Goal: Task Accomplishment & Management: Manage account settings

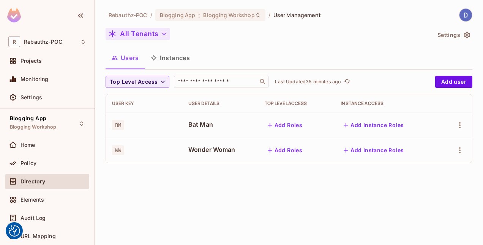
click at [164, 36] on icon "button" at bounding box center [164, 34] width 8 height 8
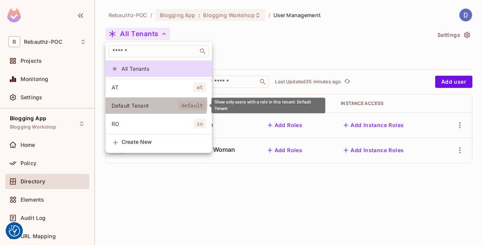
click at [144, 103] on span "Default Tenant" at bounding box center [145, 105] width 66 height 7
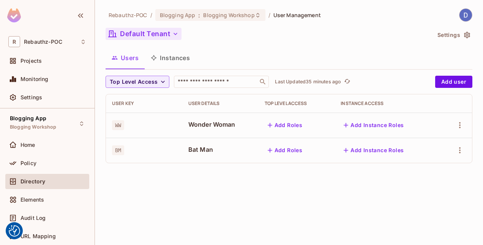
click at [177, 30] on icon "button" at bounding box center [176, 34] width 8 height 8
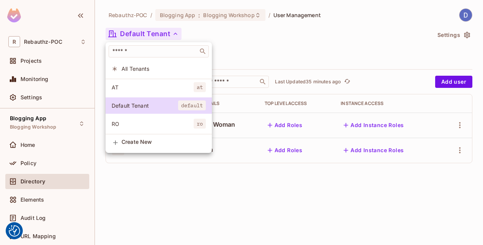
click at [145, 85] on span "AT" at bounding box center [153, 87] width 82 height 7
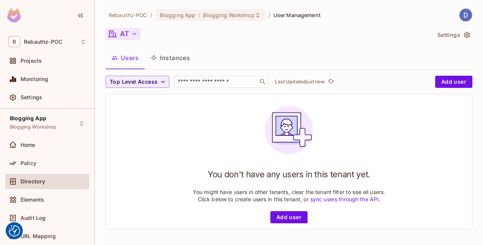
click at [132, 35] on icon "button" at bounding box center [135, 34] width 8 height 8
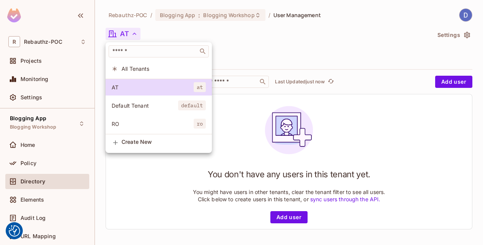
click at [137, 122] on span "RO" at bounding box center [153, 123] width 82 height 7
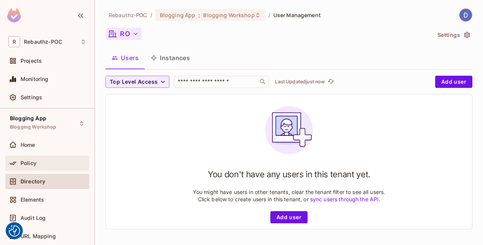
click at [48, 160] on div "Policy" at bounding box center [54, 163] width 66 height 6
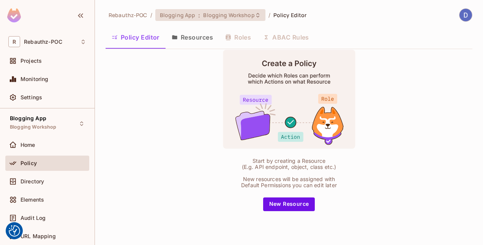
click at [258, 17] on div "Blogging App : Blogging Workshop" at bounding box center [210, 15] width 110 height 12
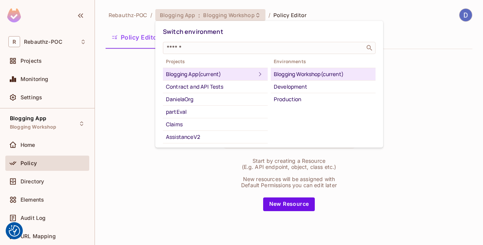
click at [124, 87] on div at bounding box center [241, 122] width 483 height 245
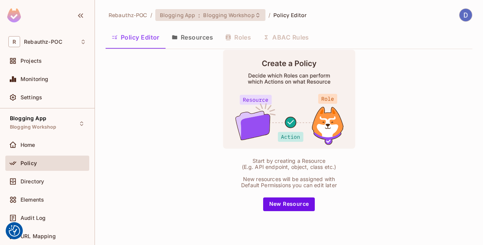
click at [255, 15] on icon at bounding box center [258, 15] width 6 height 6
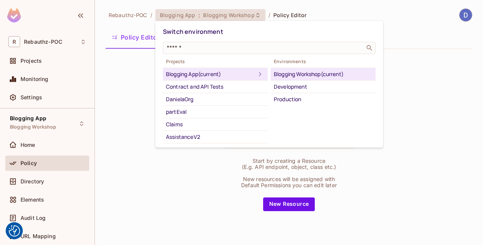
click at [124, 84] on div at bounding box center [241, 122] width 483 height 245
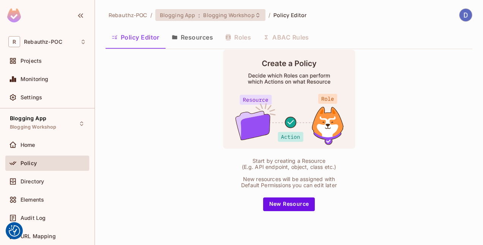
click at [256, 12] on icon at bounding box center [258, 15] width 6 height 6
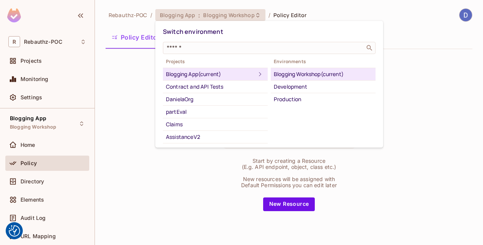
click at [214, 73] on div "Blogging App (current)" at bounding box center [211, 74] width 90 height 9
click at [395, 66] on div at bounding box center [241, 122] width 483 height 245
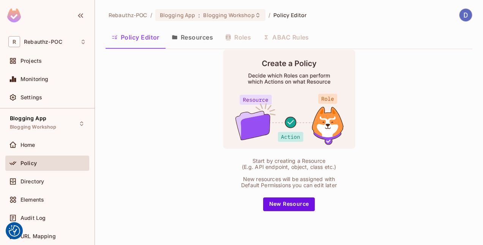
click at [196, 39] on button "Resources" at bounding box center [193, 37] width 54 height 19
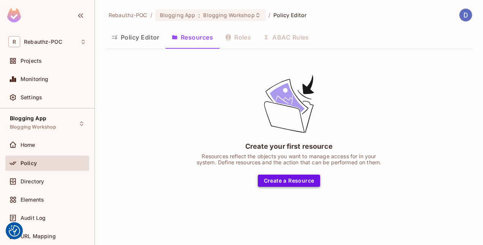
click at [308, 180] on button "Create a Resource" at bounding box center [289, 180] width 63 height 12
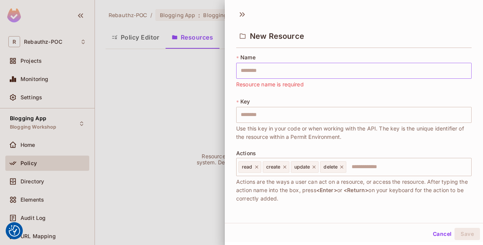
click at [271, 68] on input "text" at bounding box center [353, 71] width 235 height 16
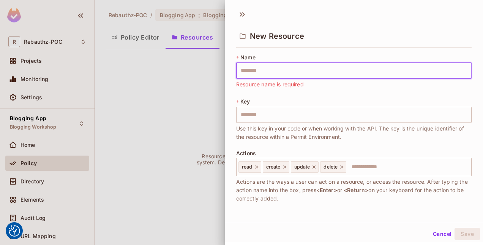
type input "*"
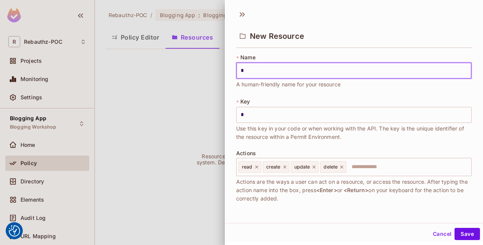
type input "**"
type input "***"
type input "****"
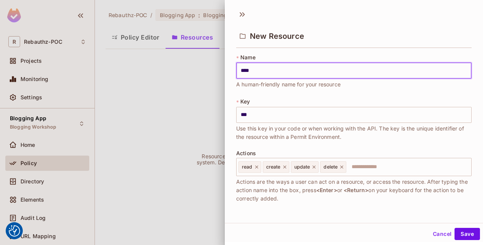
type input "****"
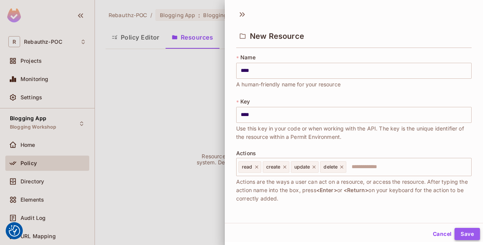
click at [461, 232] on button "Save" at bounding box center [467, 233] width 25 height 12
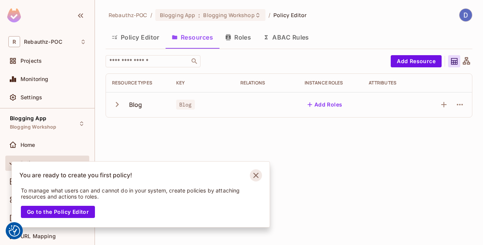
click at [254, 175] on icon "Notifications Alt+T" at bounding box center [256, 175] width 12 height 12
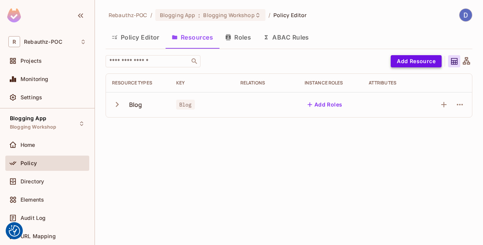
click at [421, 60] on button "Add Resource" at bounding box center [416, 61] width 51 height 12
click at [337, 160] on div "Rebauthz-POC / Blogging App : Blogging Workshop / Policy Editor Policy Editor R…" at bounding box center [289, 122] width 388 height 245
click at [117, 105] on icon "button" at bounding box center [117, 104] width 10 height 10
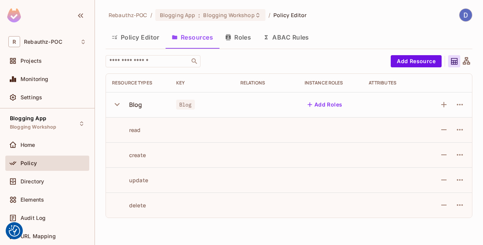
click at [155, 227] on div "Rebauthz-POC / Blogging App : Blogging Workshop / Policy Editor Policy Editor R…" at bounding box center [289, 122] width 388 height 245
click at [117, 106] on icon "button" at bounding box center [117, 104] width 10 height 10
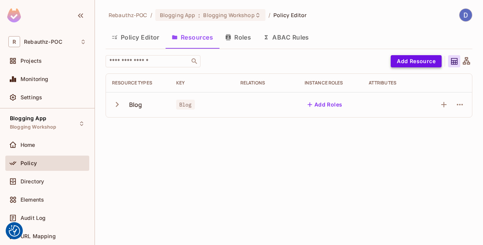
click at [428, 58] on button "Add Resource" at bounding box center [416, 61] width 51 height 12
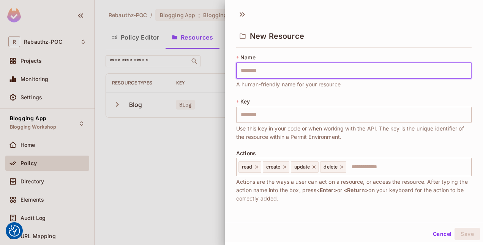
click at [303, 68] on input "text" at bounding box center [353, 71] width 235 height 16
type input "*"
type input "**"
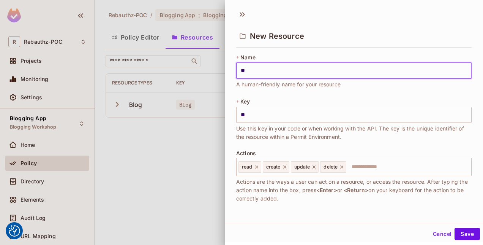
type input "***"
type input "*****"
type input "*******"
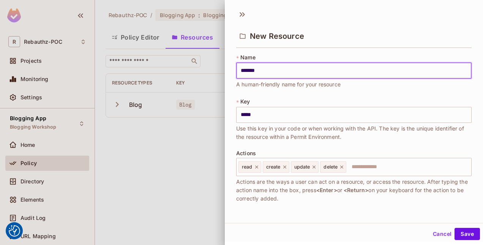
type input "*******"
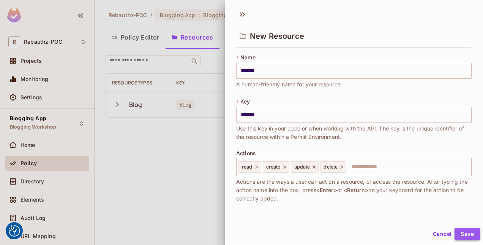
click at [463, 232] on button "Save" at bounding box center [467, 233] width 25 height 12
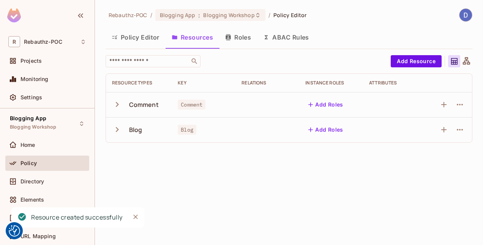
click at [248, 33] on button "Roles" at bounding box center [238, 37] width 38 height 19
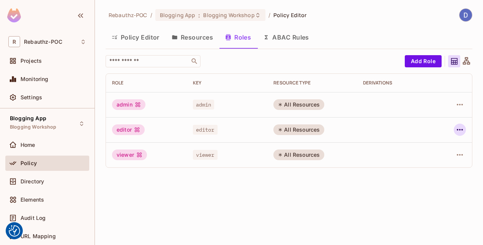
click at [463, 128] on icon "button" at bounding box center [459, 129] width 9 height 9
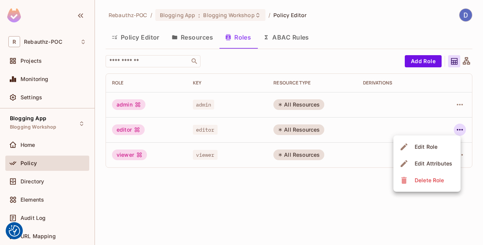
click at [444, 180] on span "Delete Role" at bounding box center [429, 180] width 34 height 12
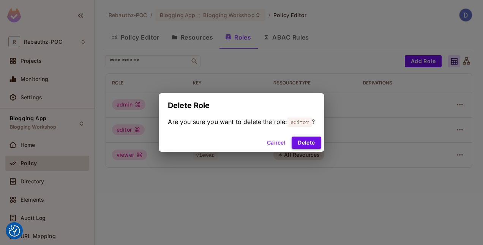
click at [314, 138] on button "Delete" at bounding box center [306, 142] width 29 height 12
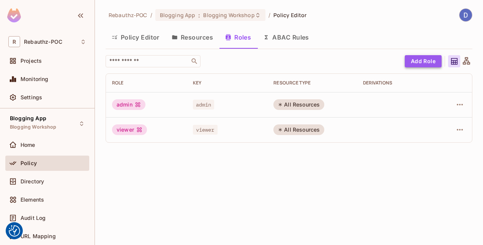
click at [417, 61] on button "Add Role" at bounding box center [423, 61] width 37 height 12
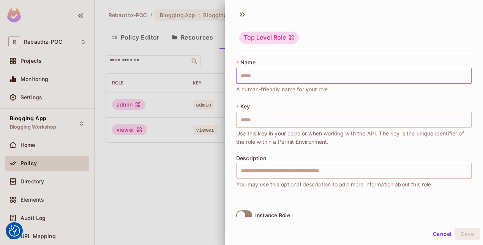
click at [295, 75] on input "text" at bounding box center [353, 76] width 235 height 16
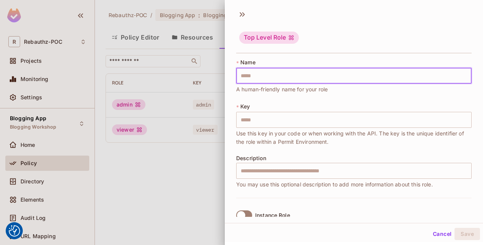
type input "*"
type input "**"
type input "***"
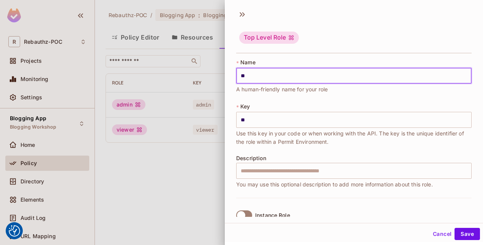
type input "***"
type input "****"
type input "*****"
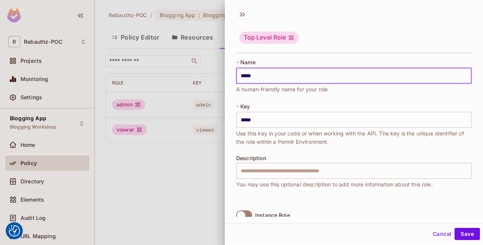
type input "******"
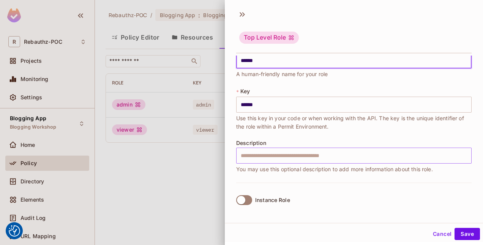
type input "*****"
type input "******"
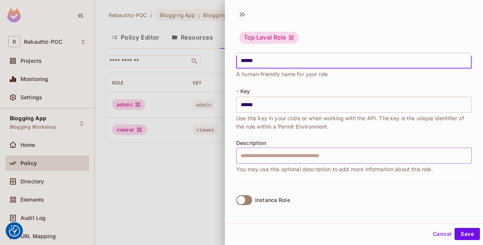
click at [272, 153] on input "text" at bounding box center [353, 155] width 235 height 16
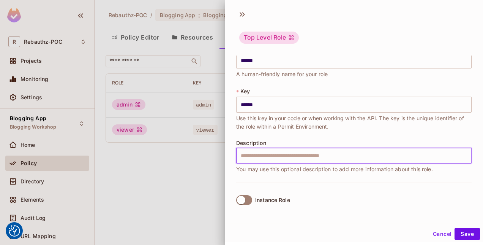
click at [350, 157] on input "text" at bounding box center [353, 155] width 235 height 16
click at [371, 158] on input "text" at bounding box center [353, 155] width 235 height 16
type input "**********"
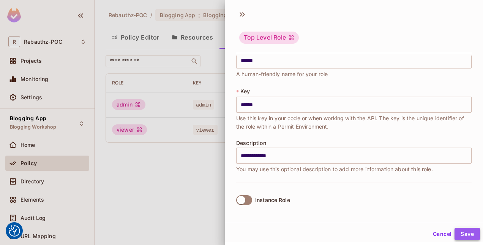
click at [463, 234] on button "Save" at bounding box center [467, 233] width 25 height 12
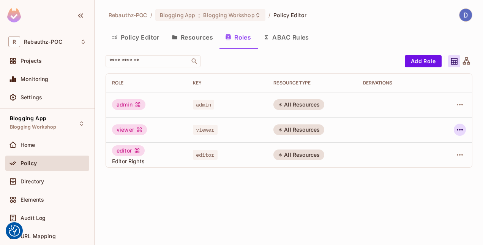
click at [460, 130] on icon "button" at bounding box center [459, 129] width 9 height 9
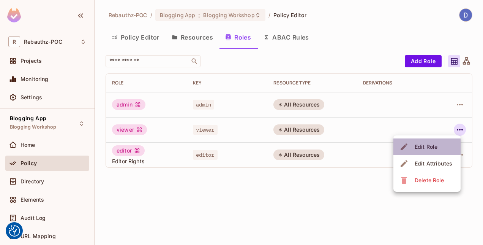
click at [428, 145] on div "Edit Role" at bounding box center [426, 147] width 23 height 8
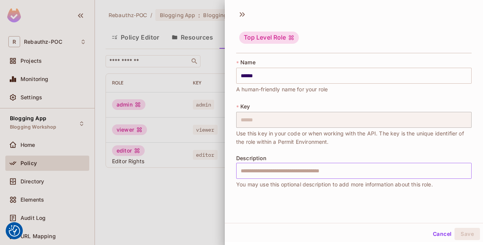
click at [261, 171] on input "text" at bounding box center [353, 171] width 235 height 16
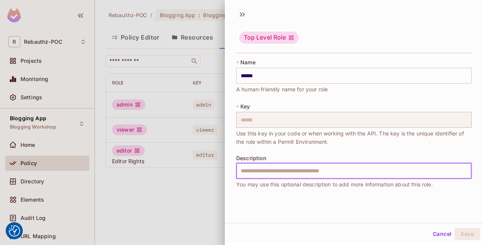
type input "*"
type input "*********"
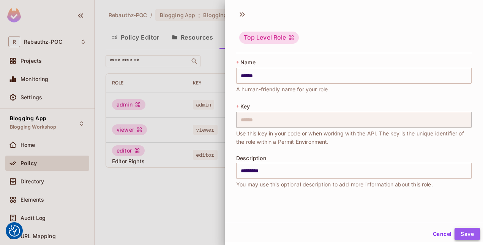
click at [461, 232] on button "Save" at bounding box center [467, 233] width 25 height 12
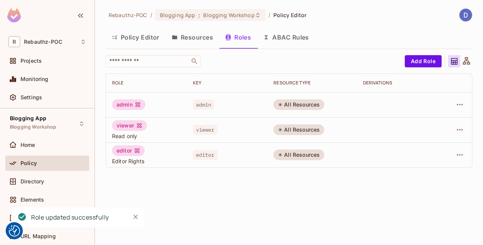
click at [393, 189] on div "Rebauthz-POC / Blogging App : Blogging Workshop / Policy Editor Policy Editor R…" at bounding box center [289, 122] width 388 height 245
click at [457, 104] on icon "button" at bounding box center [460, 105] width 6 height 2
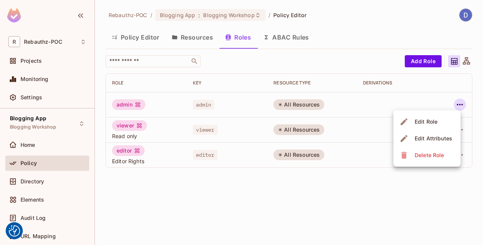
click at [457, 104] on div at bounding box center [241, 122] width 483 height 245
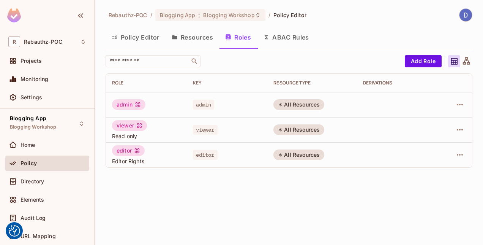
click at [117, 102] on div "admin" at bounding box center [128, 104] width 33 height 11
click at [288, 105] on div "All Resources" at bounding box center [298, 104] width 51 height 11
click at [422, 121] on td at bounding box center [397, 129] width 81 height 25
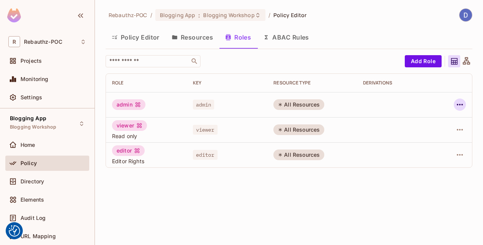
click at [462, 103] on icon "button" at bounding box center [459, 104] width 9 height 9
click at [143, 34] on div at bounding box center [241, 122] width 483 height 245
click at [141, 39] on button "Policy Editor" at bounding box center [136, 37] width 60 height 19
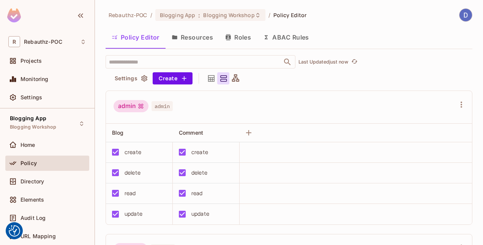
scroll to position [16, 0]
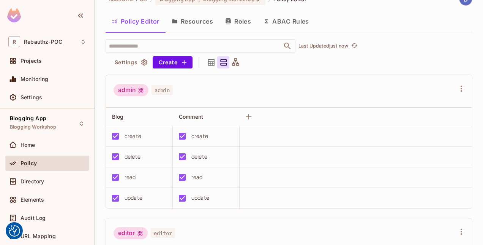
click at [205, 21] on button "Resources" at bounding box center [193, 21] width 54 height 19
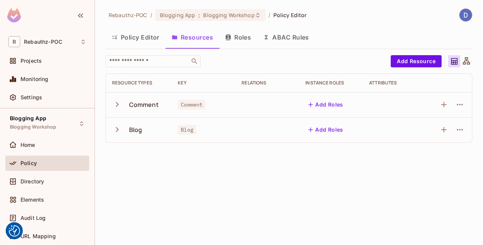
click at [152, 38] on button "Policy Editor" at bounding box center [136, 37] width 60 height 19
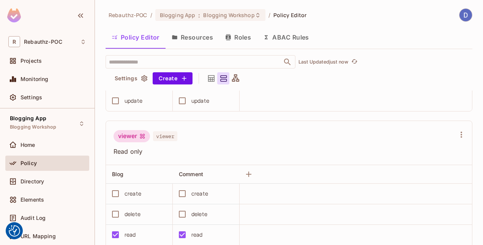
scroll to position [289, 0]
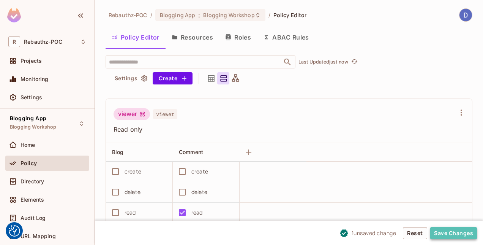
click at [456, 232] on button "Save Changes" at bounding box center [453, 233] width 47 height 12
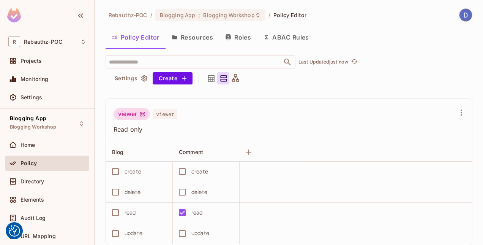
click at [247, 37] on button "Roles" at bounding box center [238, 37] width 38 height 19
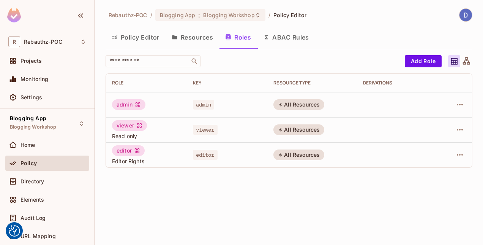
click at [197, 38] on button "Resources" at bounding box center [193, 37] width 54 height 19
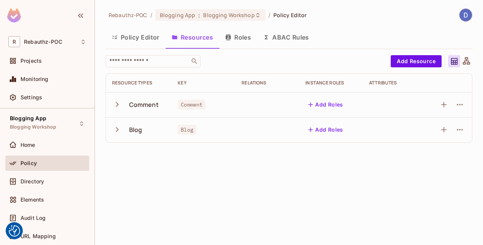
click at [117, 104] on icon "button" at bounding box center [117, 104] width 3 height 5
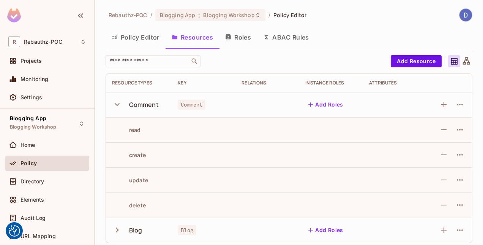
scroll to position [4, 0]
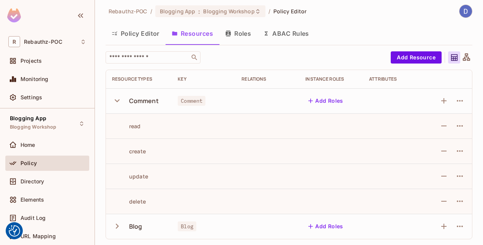
click at [120, 104] on icon "button" at bounding box center [117, 100] width 10 height 10
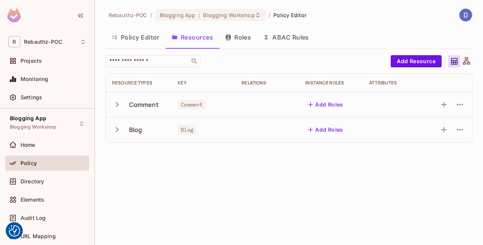
scroll to position [0, 0]
click at [246, 35] on button "Roles" at bounding box center [238, 37] width 38 height 19
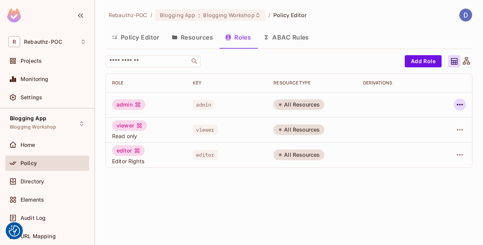
click at [464, 103] on icon "button" at bounding box center [459, 104] width 9 height 9
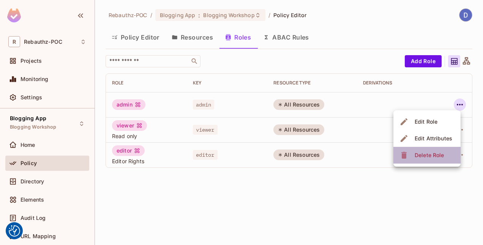
click at [432, 156] on div "Delete Role" at bounding box center [429, 155] width 29 height 8
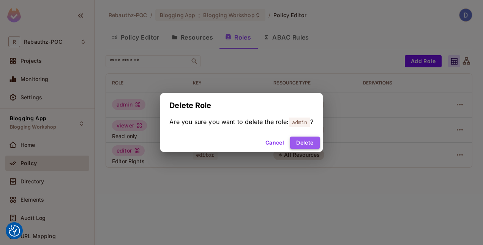
click at [305, 137] on button "Delete" at bounding box center [304, 142] width 29 height 12
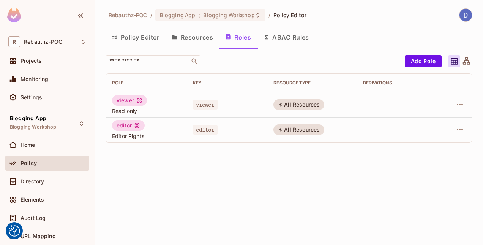
click at [141, 34] on button "Policy Editor" at bounding box center [136, 37] width 60 height 19
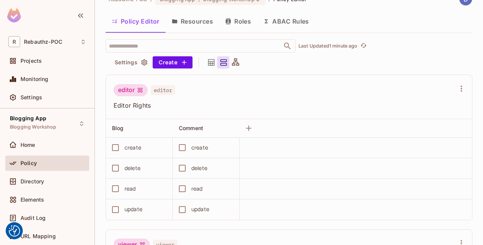
click at [235, 22] on button "Roles" at bounding box center [238, 21] width 38 height 19
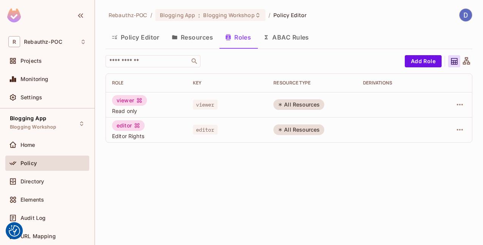
click at [140, 36] on button "Policy Editor" at bounding box center [136, 37] width 60 height 19
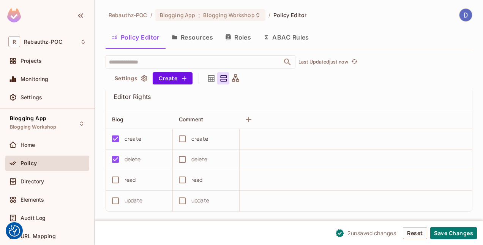
scroll to position [26, 0]
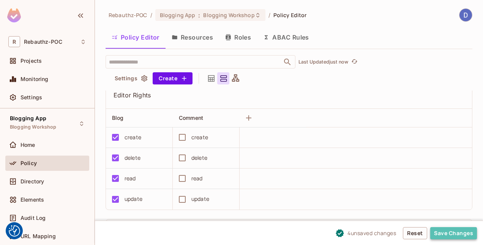
click at [453, 230] on button "Save Changes" at bounding box center [453, 233] width 47 height 12
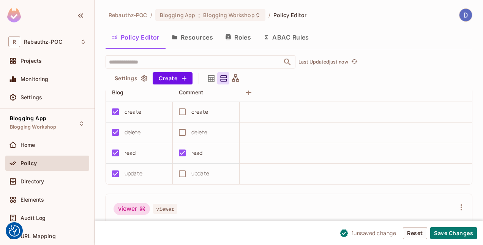
scroll to position [50, 0]
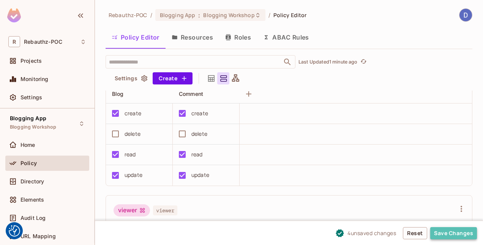
click at [458, 231] on button "Save Changes" at bounding box center [453, 233] width 47 height 12
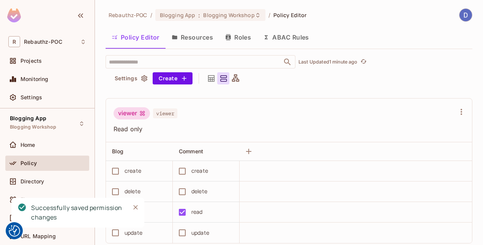
scroll to position [16, 0]
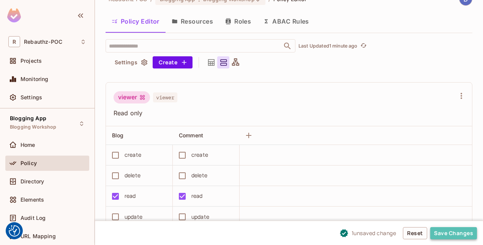
click at [448, 231] on button "Save Changes" at bounding box center [453, 233] width 47 height 12
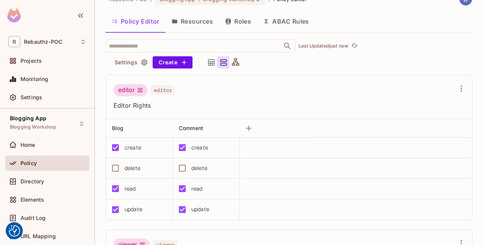
scroll to position [0, 0]
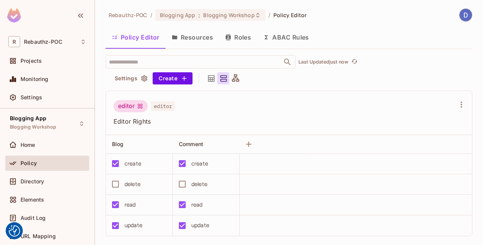
click at [245, 36] on button "Roles" at bounding box center [238, 37] width 38 height 19
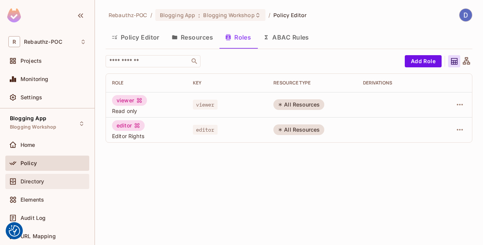
click at [36, 178] on span "Directory" at bounding box center [33, 181] width 24 height 6
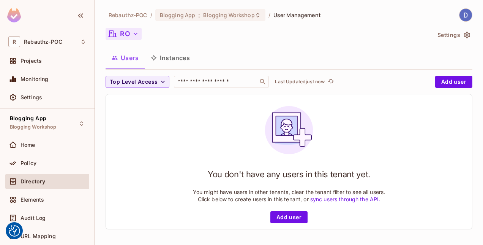
click at [132, 32] on icon "button" at bounding box center [136, 34] width 8 height 8
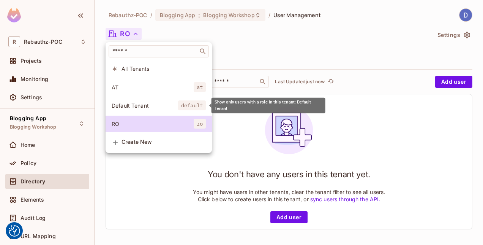
click at [143, 101] on li "Default Tenant default" at bounding box center [159, 105] width 106 height 16
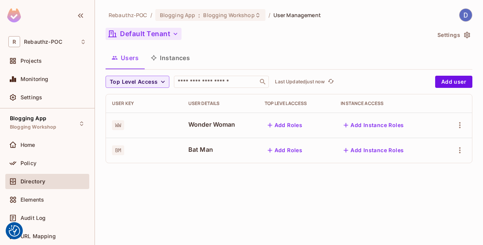
click at [176, 33] on icon "button" at bounding box center [176, 34] width 8 height 8
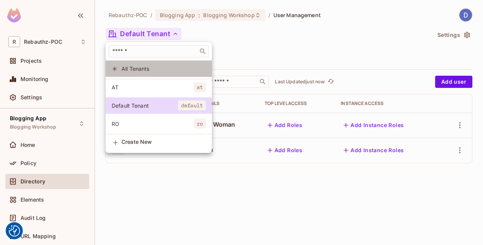
click at [148, 68] on span "All Tenants" at bounding box center [164, 68] width 84 height 7
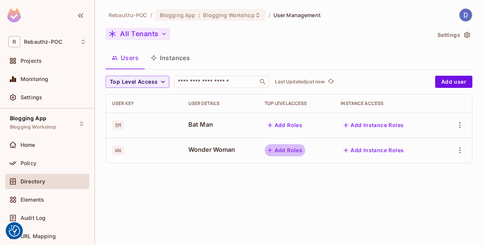
click at [270, 149] on icon "button" at bounding box center [270, 150] width 8 height 8
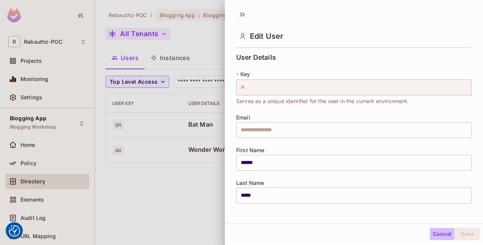
click at [431, 232] on button "Cancel" at bounding box center [442, 233] width 25 height 12
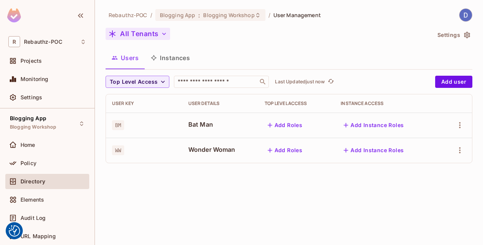
click at [270, 150] on icon "button" at bounding box center [270, 150] width 5 height 5
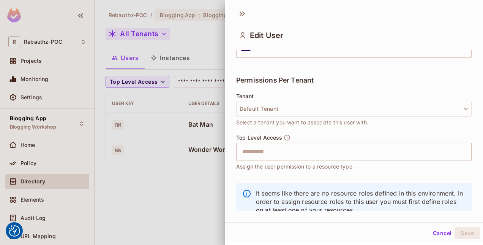
scroll to position [142, 0]
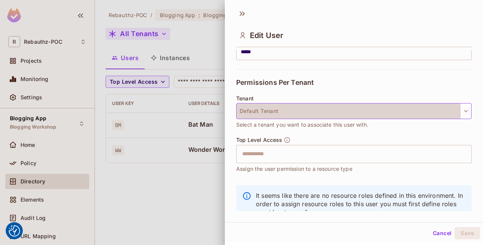
click at [262, 111] on button "Default Tenant" at bounding box center [353, 111] width 235 height 16
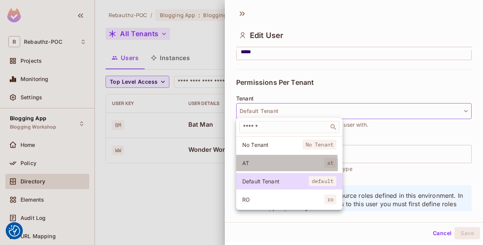
click at [259, 165] on span "AT" at bounding box center [283, 162] width 82 height 7
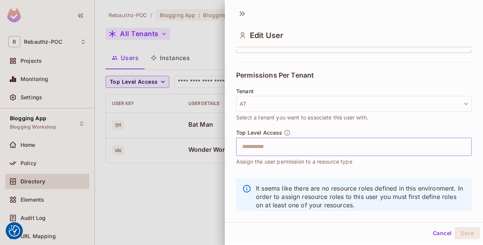
scroll to position [150, 0]
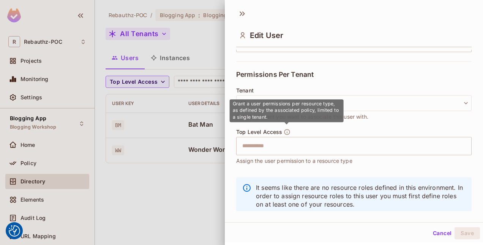
click at [286, 128] on icon "button" at bounding box center [287, 131] width 7 height 7
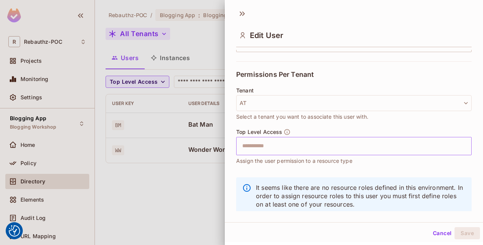
click at [264, 145] on input "text" at bounding box center [347, 145] width 219 height 15
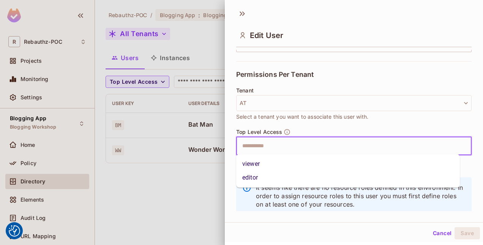
click at [260, 176] on li "editor" at bounding box center [348, 178] width 224 height 14
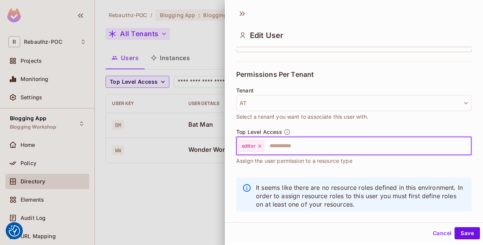
scroll to position [166, 0]
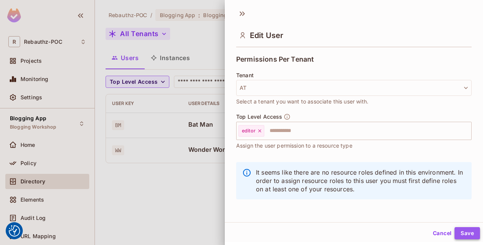
click at [461, 229] on button "Save" at bounding box center [467, 233] width 25 height 12
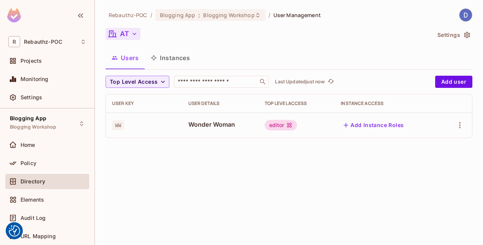
click at [135, 33] on icon "button" at bounding box center [135, 34] width 8 height 8
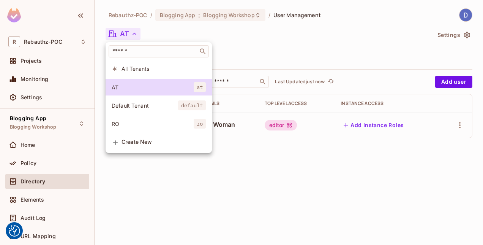
click at [148, 125] on span "RO" at bounding box center [153, 123] width 82 height 7
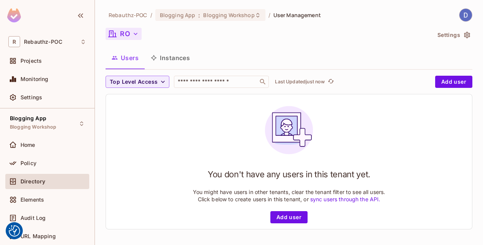
click at [133, 32] on icon "button" at bounding box center [136, 34] width 8 height 8
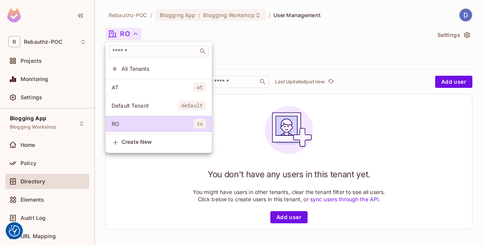
click at [136, 112] on li "Default Tenant default" at bounding box center [159, 105] width 106 height 16
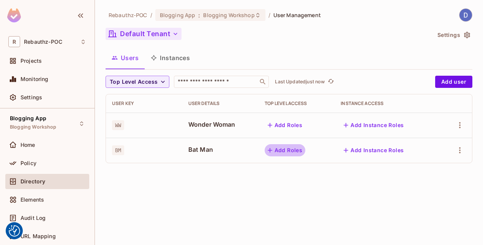
click at [273, 148] on icon "button" at bounding box center [270, 150] width 8 height 8
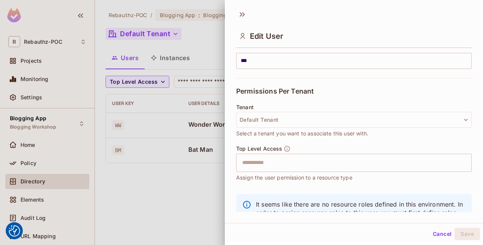
scroll to position [135, 0]
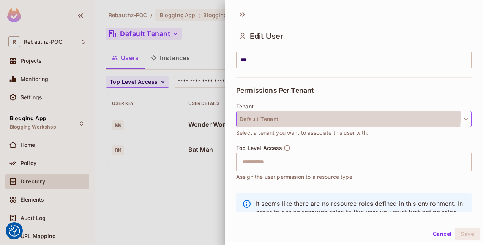
click at [299, 116] on button "Default Tenant" at bounding box center [353, 119] width 235 height 16
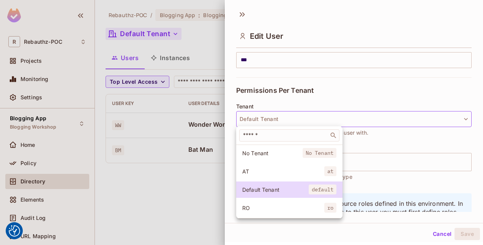
click at [253, 168] on span "AT" at bounding box center [283, 170] width 82 height 7
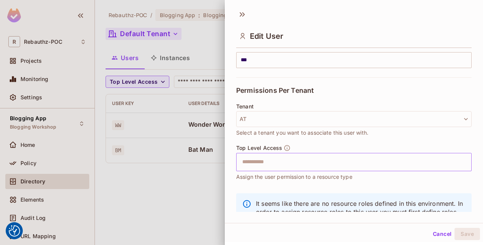
click at [260, 160] on input "text" at bounding box center [347, 161] width 219 height 15
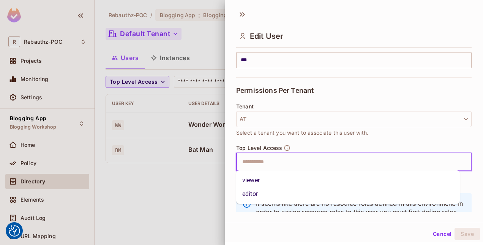
click at [256, 182] on li "viewer" at bounding box center [348, 180] width 224 height 14
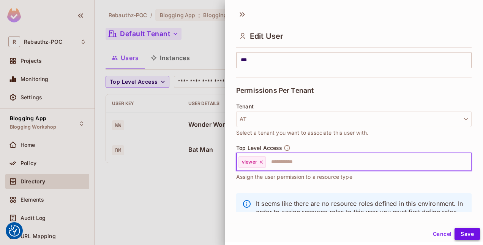
click at [463, 234] on button "Save" at bounding box center [467, 233] width 25 height 12
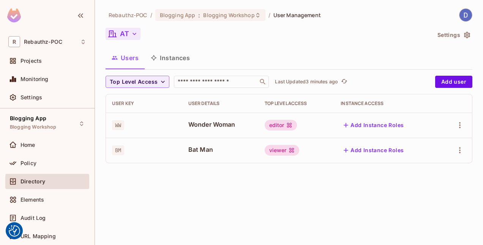
click at [129, 39] on button "AT" at bounding box center [123, 34] width 35 height 12
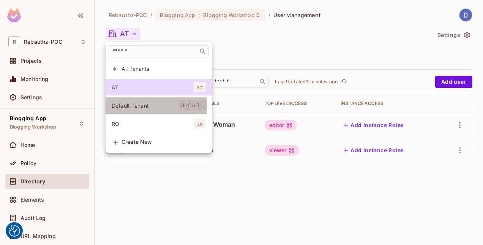
click at [132, 106] on span "Default Tenant" at bounding box center [145, 105] width 66 height 7
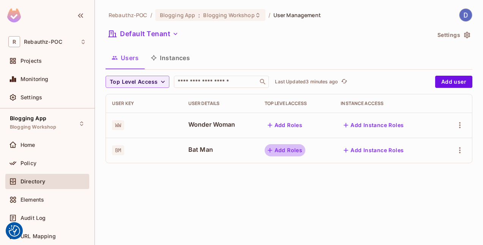
click at [270, 152] on icon "button" at bounding box center [270, 150] width 8 height 8
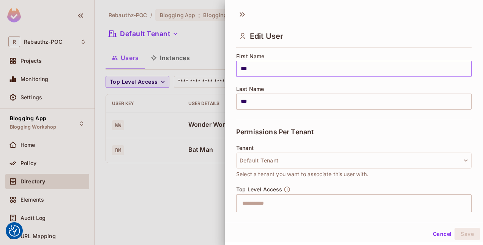
scroll to position [94, 0]
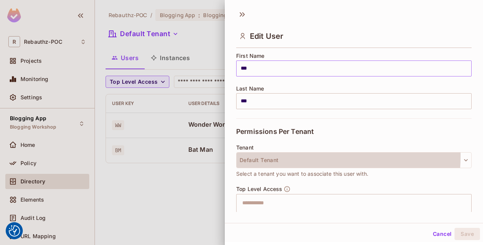
click at [271, 155] on button "Default Tenant" at bounding box center [353, 160] width 235 height 16
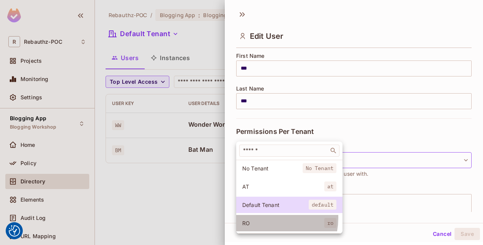
click at [265, 217] on li "RO ro" at bounding box center [289, 223] width 106 height 16
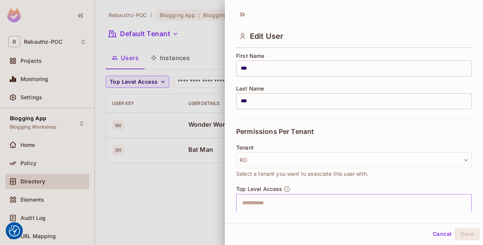
click at [259, 203] on input "text" at bounding box center [347, 202] width 219 height 15
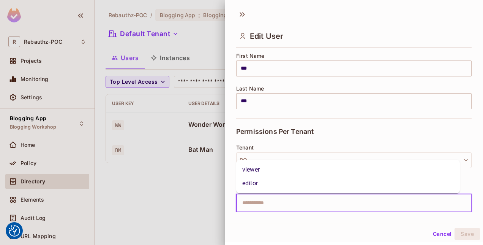
click at [256, 182] on li "editor" at bounding box center [348, 183] width 224 height 14
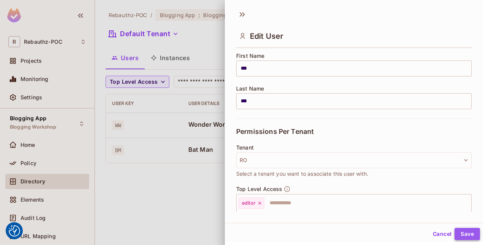
click at [463, 229] on button "Save" at bounding box center [467, 233] width 25 height 12
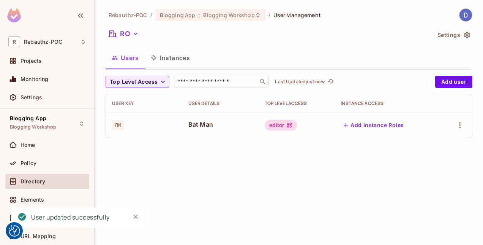
click at [137, 32] on icon "button" at bounding box center [136, 34] width 8 height 8
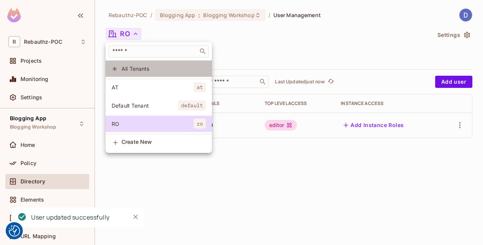
click at [139, 63] on li "All Tenants" at bounding box center [159, 68] width 106 height 16
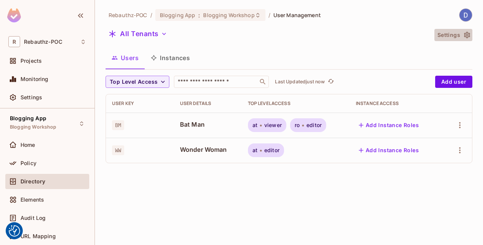
click at [469, 35] on icon "button" at bounding box center [467, 35] width 8 height 8
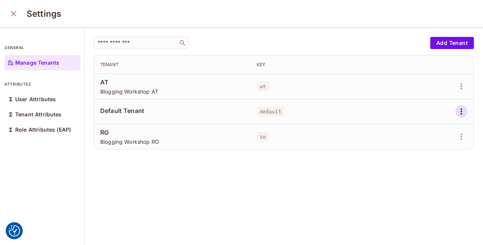
click at [457, 111] on icon "button" at bounding box center [461, 111] width 9 height 9
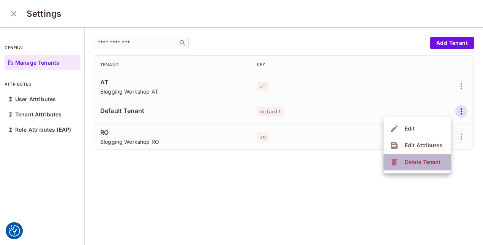
click at [429, 163] on div "Delete Tenant" at bounding box center [423, 162] width 36 height 8
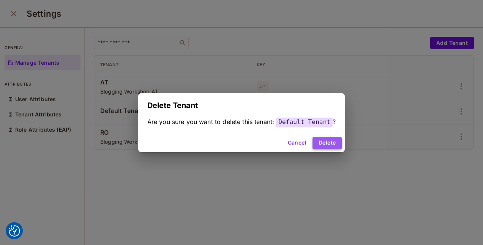
click at [338, 142] on button "Delete" at bounding box center [327, 143] width 29 height 12
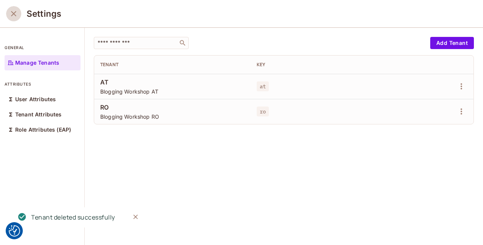
click at [15, 13] on icon "close" at bounding box center [13, 13] width 9 height 9
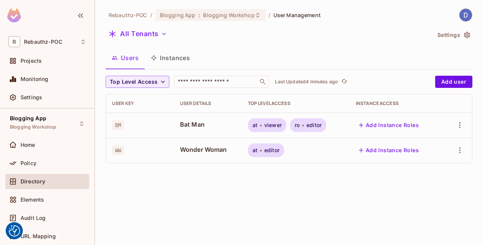
click at [179, 57] on button "Instances" at bounding box center [170, 57] width 51 height 19
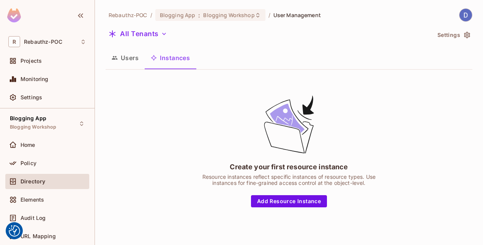
click at [130, 57] on button "Users" at bounding box center [125, 57] width 39 height 19
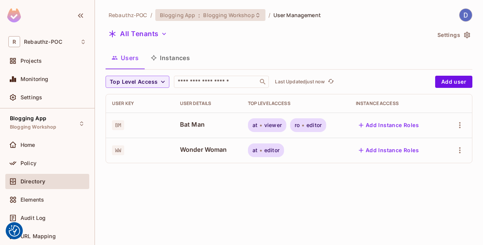
click at [256, 14] on icon at bounding box center [257, 15] width 3 height 5
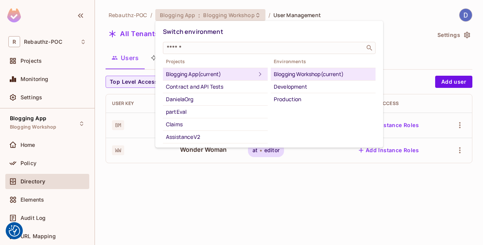
click at [255, 14] on div at bounding box center [241, 122] width 483 height 245
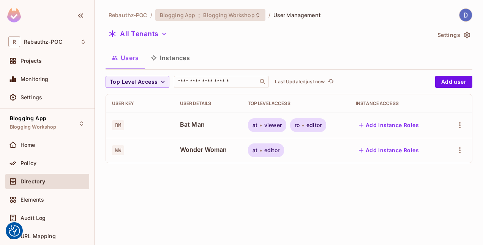
click at [256, 16] on icon at bounding box center [257, 15] width 3 height 5
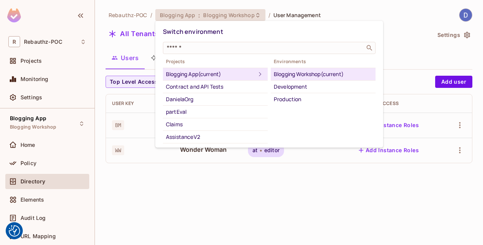
click at [400, 57] on div at bounding box center [241, 122] width 483 height 245
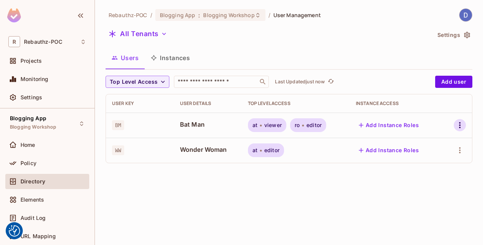
click at [462, 123] on icon "button" at bounding box center [459, 124] width 9 height 9
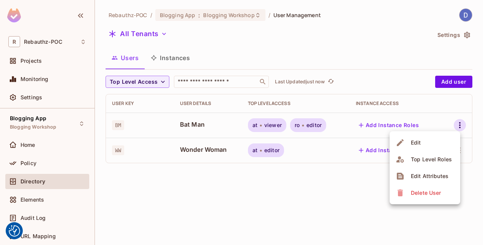
click at [433, 141] on li "Edit" at bounding box center [425, 142] width 71 height 17
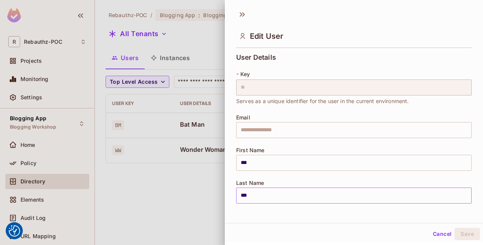
scroll to position [166, 0]
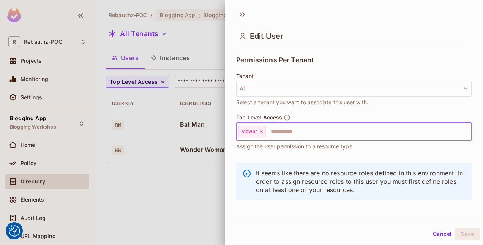
click at [261, 129] on icon at bounding box center [261, 131] width 5 height 5
click at [463, 231] on button "Save" at bounding box center [467, 233] width 25 height 12
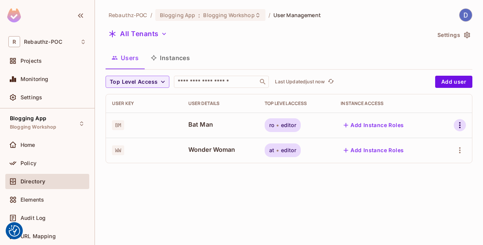
click at [461, 123] on icon "button" at bounding box center [459, 124] width 9 height 9
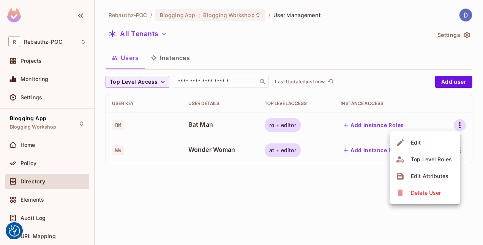
click at [435, 144] on li "Edit" at bounding box center [425, 142] width 71 height 17
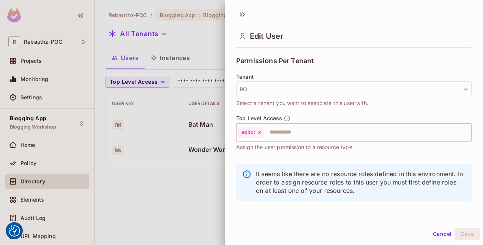
scroll to position [165, 0]
click at [462, 85] on icon "button" at bounding box center [466, 89] width 8 height 8
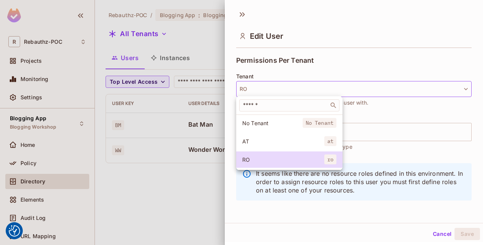
click at [273, 138] on span "AT" at bounding box center [283, 140] width 82 height 7
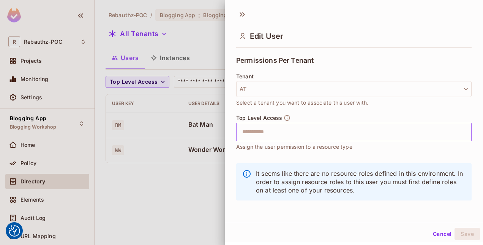
click at [273, 133] on input "text" at bounding box center [347, 131] width 219 height 15
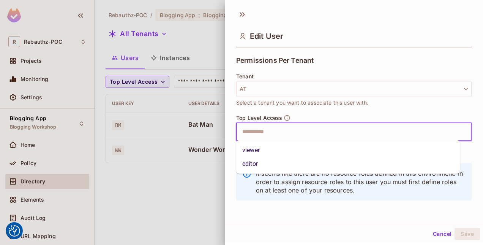
click at [268, 144] on li "viewer" at bounding box center [348, 150] width 224 height 14
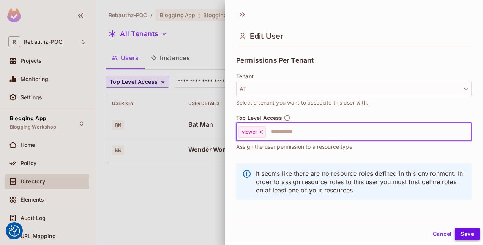
click at [462, 232] on button "Save" at bounding box center [467, 233] width 25 height 12
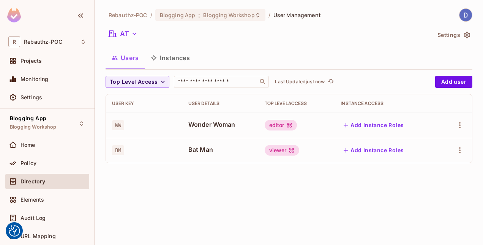
click at [131, 32] on icon "button" at bounding box center [135, 34] width 8 height 8
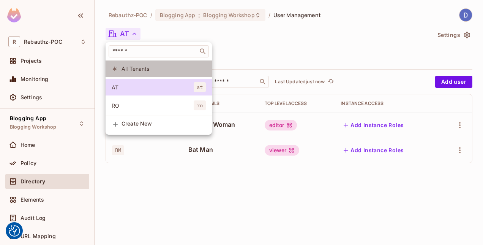
click at [126, 68] on span "All Tenants" at bounding box center [164, 68] width 84 height 7
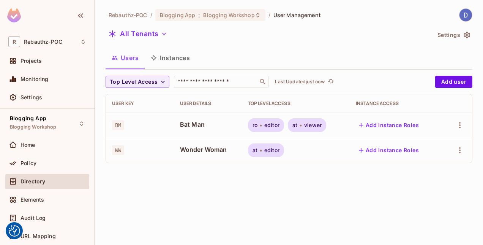
click at [291, 191] on div "Rebauthz-POC / Blogging App : Blogging Workshop / User Management All Tenants S…" at bounding box center [289, 122] width 388 height 245
click at [267, 147] on span "editor" at bounding box center [271, 150] width 15 height 6
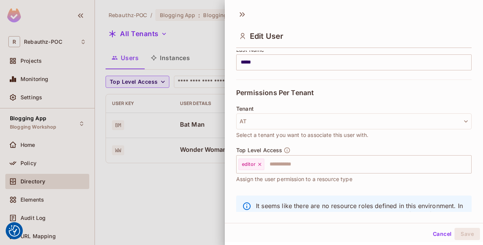
scroll to position [166, 0]
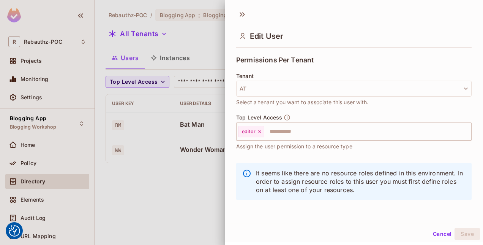
click at [217, 181] on div at bounding box center [241, 122] width 483 height 245
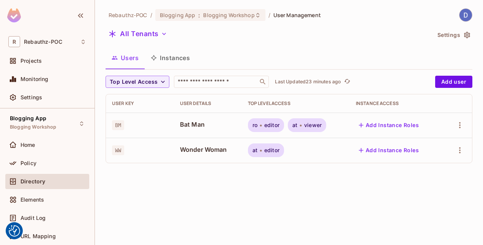
click at [174, 203] on div "Rebauthz-POC / Blogging App : Blogging Workshop / User Management All Tenants S…" at bounding box center [289, 122] width 388 height 245
click at [35, 220] on span "Audit Log" at bounding box center [33, 218] width 25 height 6
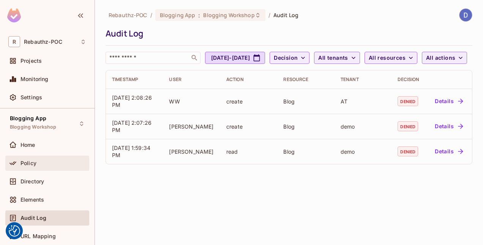
click at [41, 160] on div "Policy" at bounding box center [54, 163] width 66 height 6
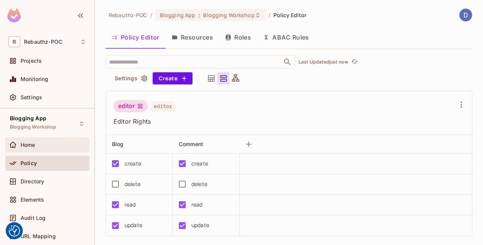
click at [30, 137] on div "Home" at bounding box center [47, 144] width 84 height 15
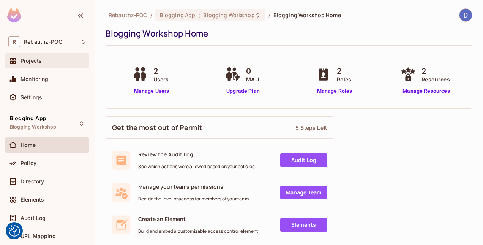
click at [33, 63] on span "Projects" at bounding box center [31, 61] width 21 height 6
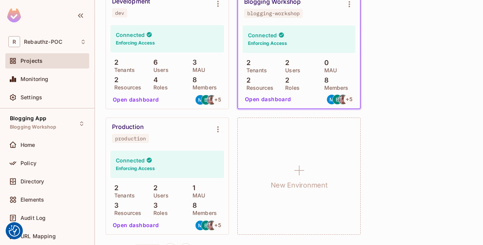
scroll to position [640, 0]
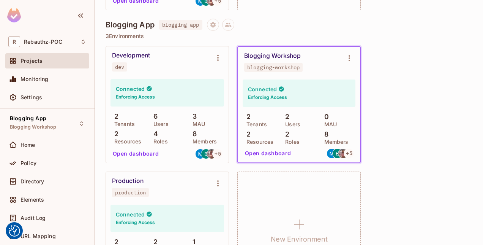
click at [286, 153] on button "Open dashboard" at bounding box center [268, 153] width 52 height 12
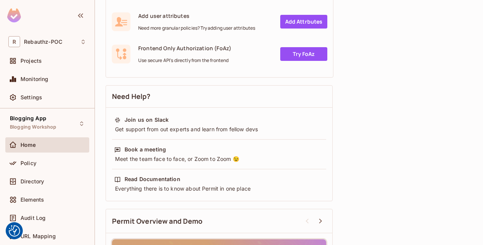
scroll to position [237, 0]
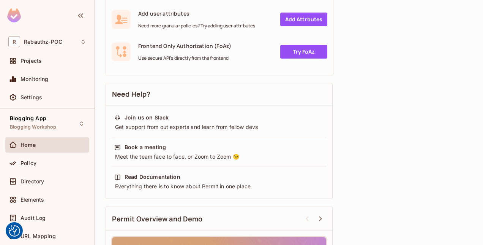
drag, startPoint x: 47, startPoint y: 178, endPoint x: 147, endPoint y: 137, distance: 107.6
click at [47, 178] on div "Directory" at bounding box center [54, 181] width 66 height 6
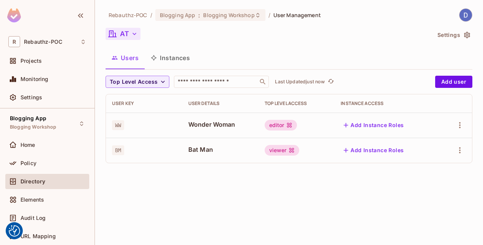
click at [127, 29] on button "AT" at bounding box center [123, 34] width 35 height 12
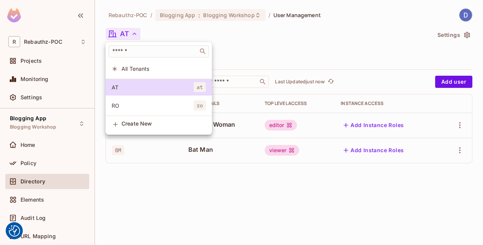
click at [127, 29] on div at bounding box center [241, 122] width 483 height 245
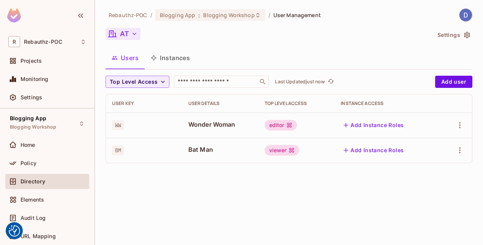
click at [127, 29] on button "AT" at bounding box center [123, 34] width 35 height 12
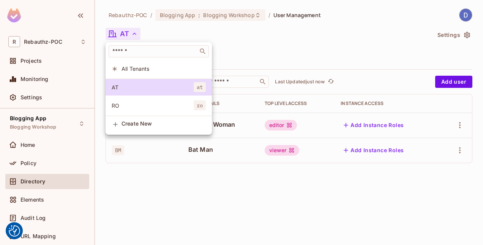
click at [128, 30] on div at bounding box center [241, 122] width 483 height 245
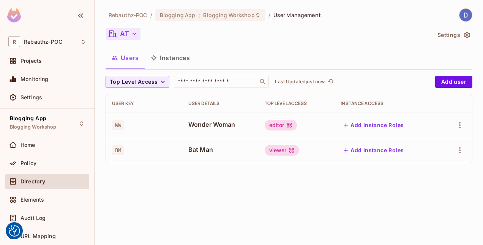
click at [132, 33] on icon "button" at bounding box center [135, 34] width 8 height 8
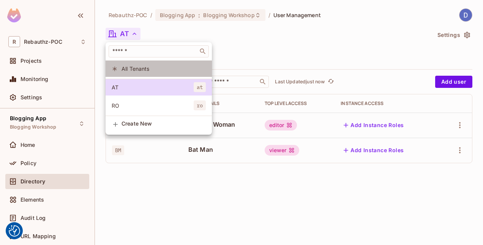
click at [134, 67] on span "All Tenants" at bounding box center [164, 68] width 84 height 7
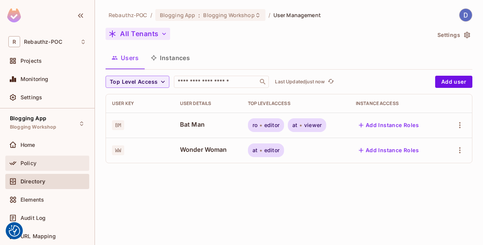
click at [59, 156] on div "Policy" at bounding box center [47, 162] width 84 height 15
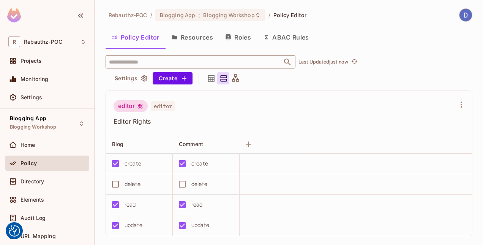
scroll to position [16, 0]
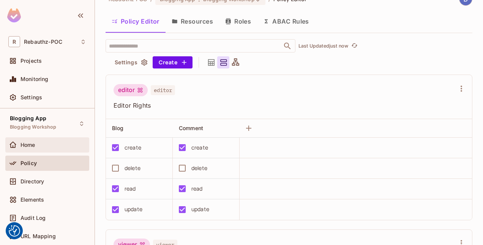
click at [37, 140] on div "Home" at bounding box center [47, 144] width 78 height 9
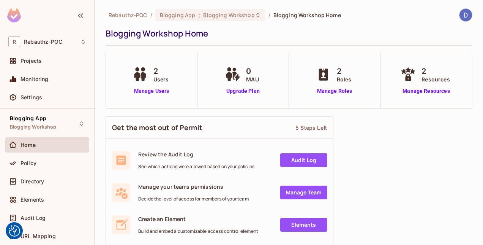
click at [225, 107] on div "0 MAU Upgrade Plan" at bounding box center [243, 80] width 92 height 56
click at [255, 16] on icon at bounding box center [258, 15] width 6 height 6
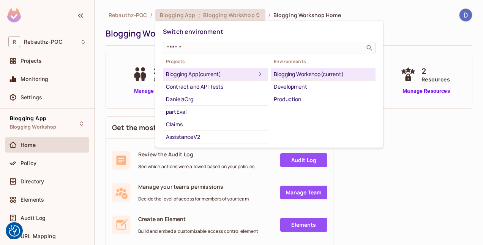
click at [254, 16] on div at bounding box center [241, 122] width 483 height 245
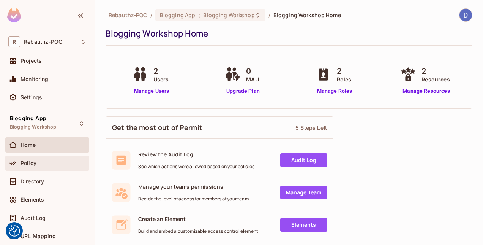
click at [32, 160] on span "Policy" at bounding box center [29, 163] width 16 height 6
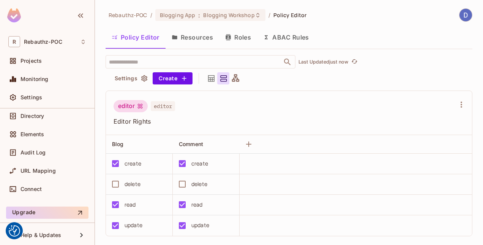
scroll to position [67, 0]
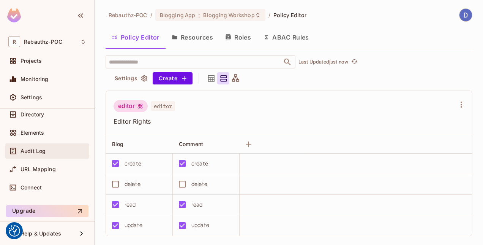
click at [46, 152] on div "Audit Log" at bounding box center [54, 151] width 66 height 6
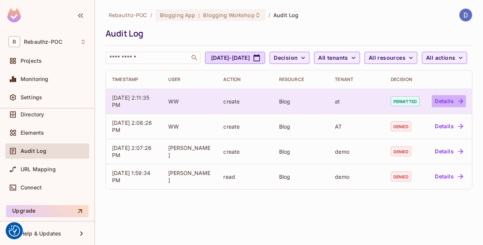
click at [460, 105] on icon "button" at bounding box center [461, 101] width 8 height 8
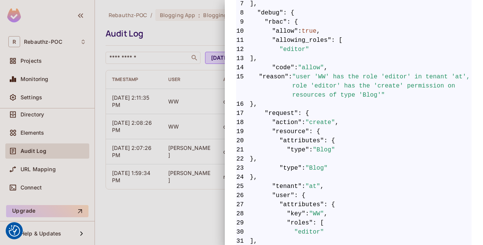
scroll to position [213, 0]
click at [346, 106] on span "16 }," at bounding box center [353, 103] width 235 height 9
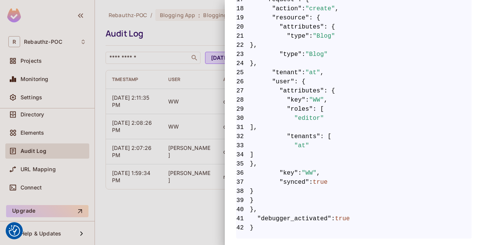
click at [195, 35] on div at bounding box center [241, 122] width 483 height 245
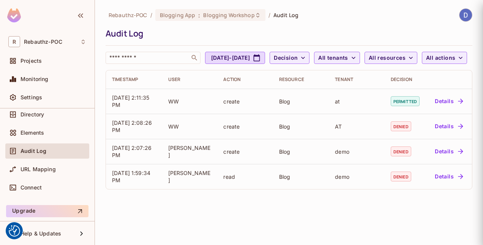
scroll to position [0, 0]
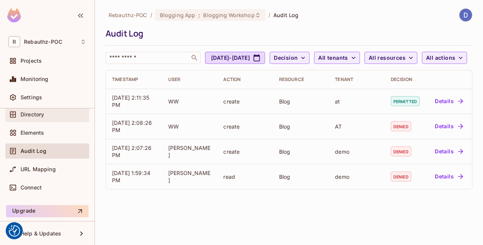
click at [41, 112] on span "Directory" at bounding box center [33, 114] width 24 height 6
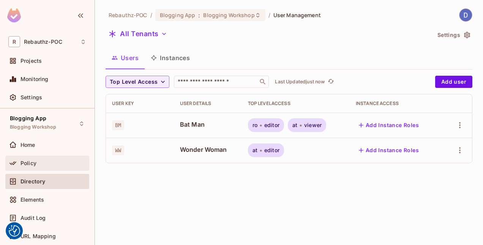
click at [25, 160] on span "Policy" at bounding box center [29, 163] width 16 height 6
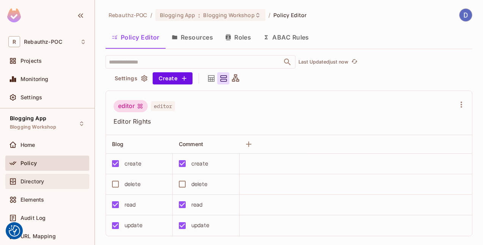
click at [28, 178] on span "Directory" at bounding box center [33, 181] width 24 height 6
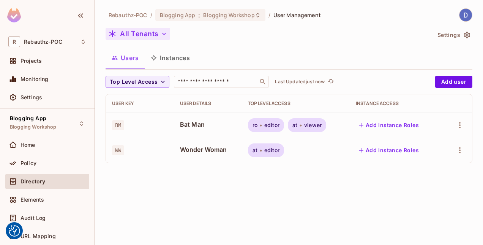
click at [166, 36] on icon "button" at bounding box center [164, 34] width 8 height 8
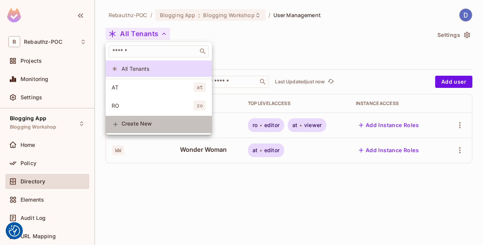
click at [143, 126] on span "Create New" at bounding box center [164, 123] width 84 height 6
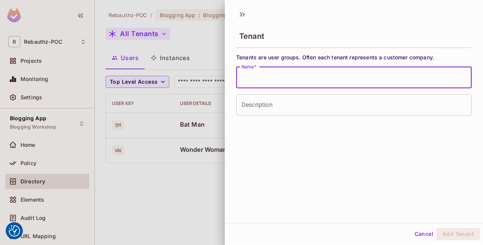
click at [289, 79] on input "Name   *" at bounding box center [353, 77] width 235 height 21
type input "****"
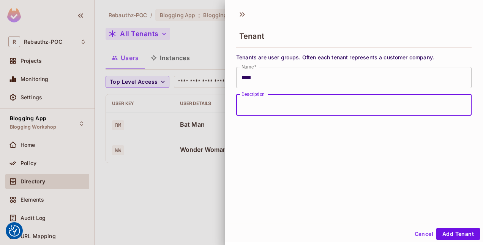
click at [273, 115] on input "Description" at bounding box center [353, 104] width 235 height 21
type input "****"
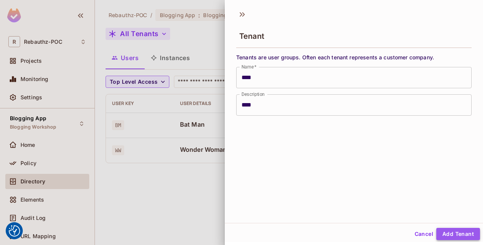
click at [454, 233] on button "Add Tenant" at bounding box center [458, 233] width 44 height 12
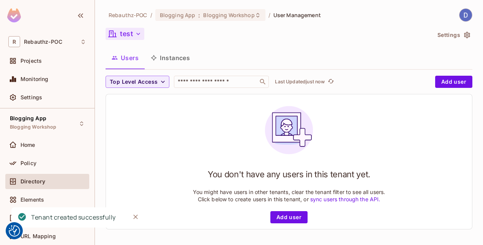
click at [134, 32] on button "test" at bounding box center [125, 34] width 39 height 12
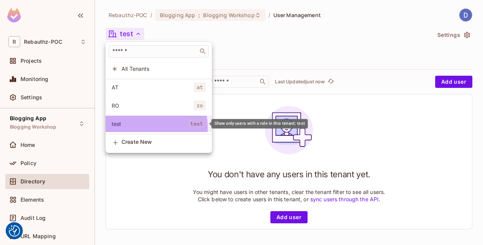
click at [137, 127] on li "test test" at bounding box center [159, 123] width 106 height 16
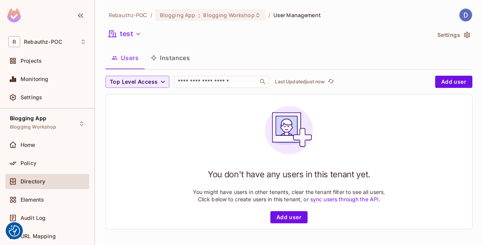
click at [138, 34] on icon "button" at bounding box center [138, 34] width 4 height 2
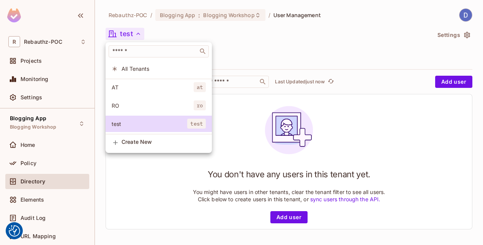
click at [466, 32] on div at bounding box center [241, 122] width 483 height 245
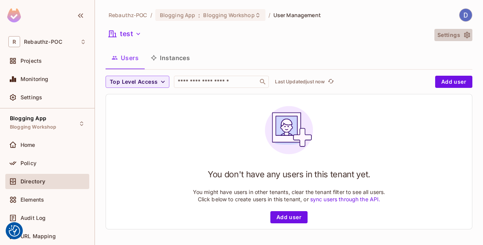
click at [464, 33] on icon "button" at bounding box center [467, 35] width 6 height 6
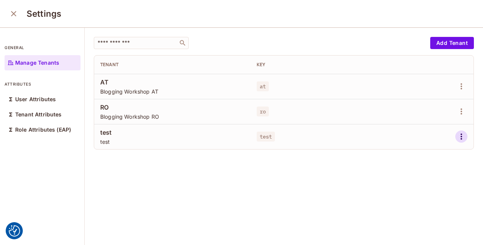
click at [457, 138] on icon "button" at bounding box center [461, 136] width 9 height 9
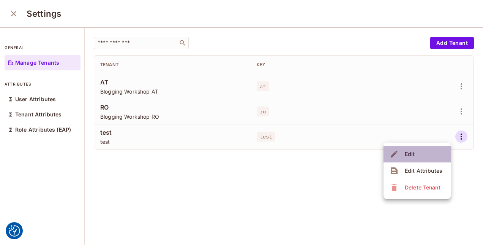
click at [422, 153] on li "Edit" at bounding box center [417, 153] width 67 height 17
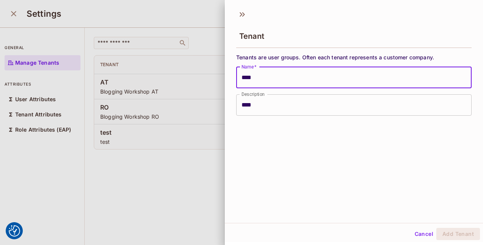
click at [286, 81] on input "****" at bounding box center [353, 77] width 235 height 21
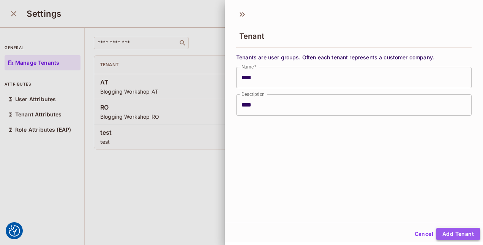
click at [463, 233] on button "Add Tenant" at bounding box center [458, 233] width 44 height 12
type input "****"
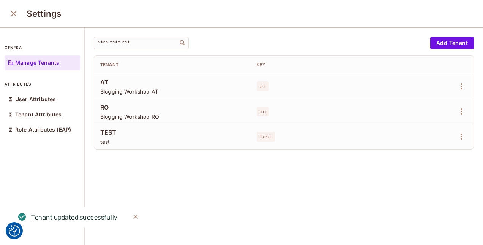
click at [379, 173] on div "​ Add Tenant Tenant Key AT Blogging Workshop AT at RO Blogging Workshop RO ro T…" at bounding box center [284, 137] width 398 height 218
click at [17, 14] on icon "close" at bounding box center [13, 13] width 9 height 9
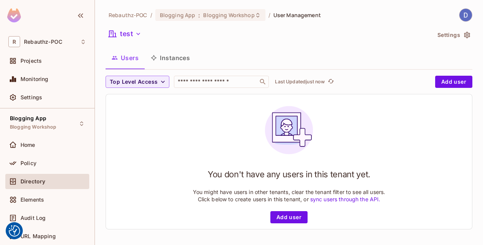
click at [139, 34] on icon "button" at bounding box center [138, 34] width 8 height 8
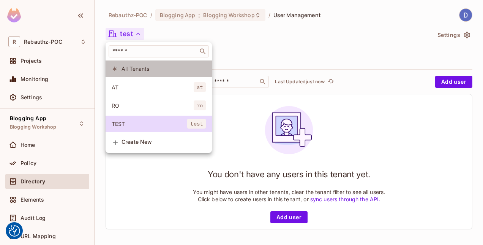
click at [138, 65] on span "All Tenants" at bounding box center [164, 68] width 84 height 7
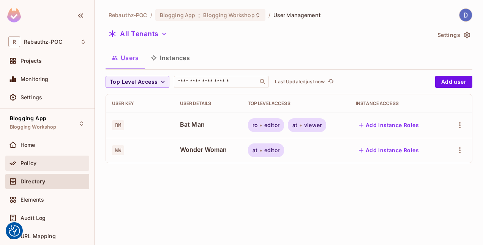
click at [47, 157] on div "Policy" at bounding box center [47, 162] width 84 height 15
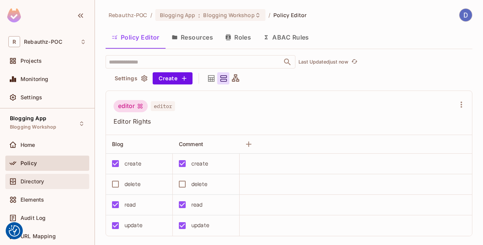
click at [42, 178] on span "Directory" at bounding box center [33, 181] width 24 height 6
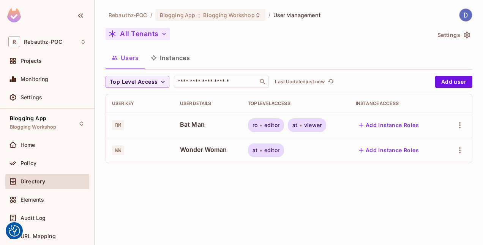
click at [165, 33] on icon "button" at bounding box center [164, 34] width 8 height 8
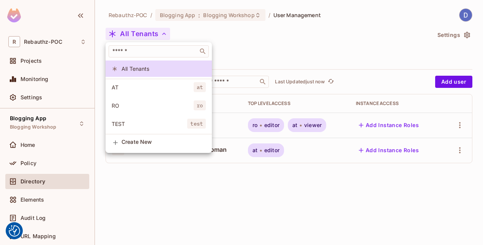
click at [223, 33] on div at bounding box center [241, 122] width 483 height 245
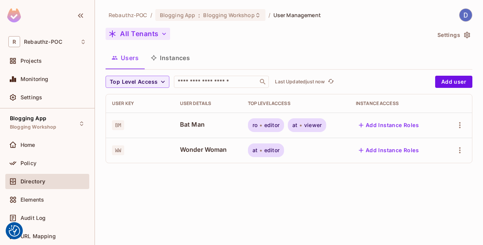
click at [151, 31] on button "All Tenants" at bounding box center [138, 34] width 65 height 12
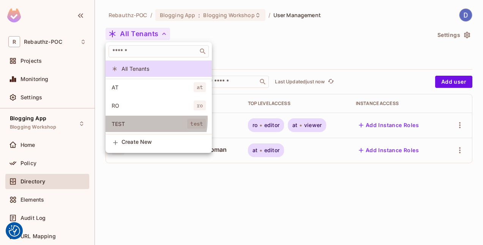
click at [144, 119] on li "TEST test" at bounding box center [159, 123] width 106 height 16
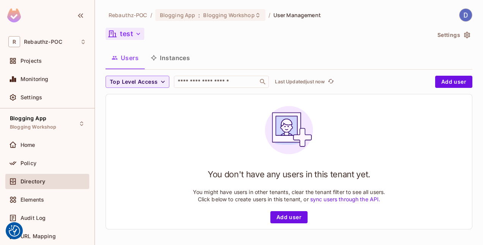
click at [131, 34] on button "test" at bounding box center [125, 34] width 39 height 12
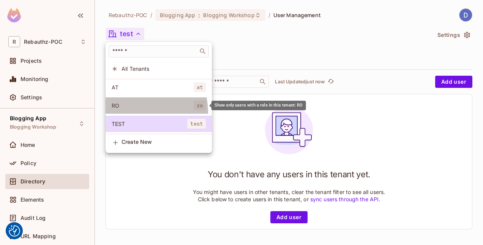
click at [136, 111] on li "RO ro" at bounding box center [159, 105] width 106 height 16
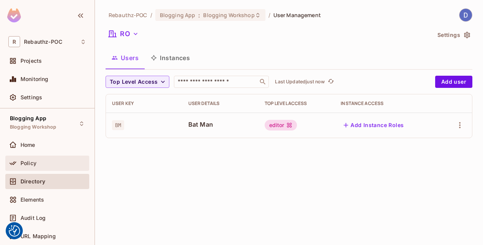
click at [54, 166] on div "Policy" at bounding box center [47, 162] width 78 height 9
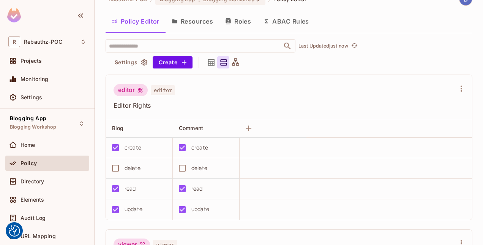
click at [40, 164] on div "Policy" at bounding box center [54, 163] width 66 height 6
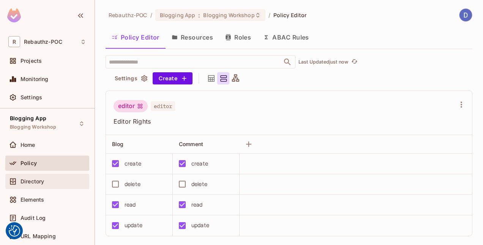
click at [40, 183] on span "Directory" at bounding box center [33, 181] width 24 height 6
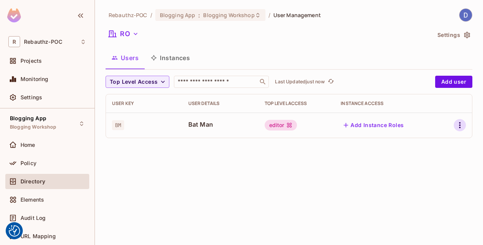
click at [458, 125] on icon "button" at bounding box center [459, 124] width 9 height 9
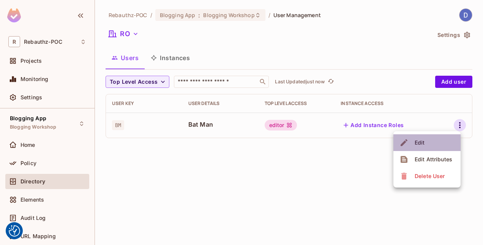
click at [443, 149] on li "Edit" at bounding box center [426, 142] width 67 height 17
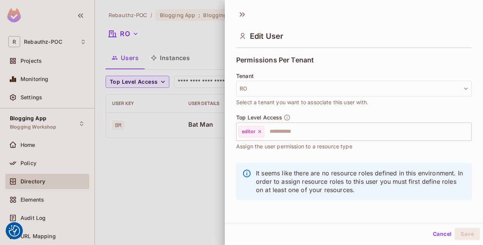
scroll to position [165, 0]
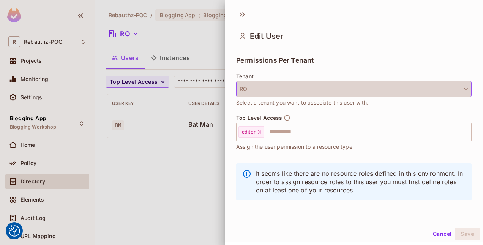
click at [464, 88] on icon "button" at bounding box center [466, 89] width 4 height 2
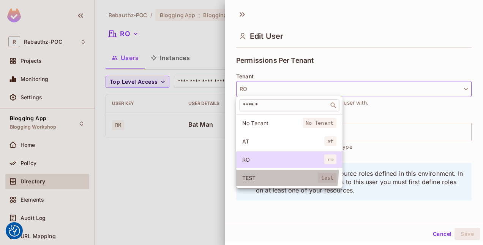
click at [266, 172] on li "TEST test" at bounding box center [289, 177] width 106 height 16
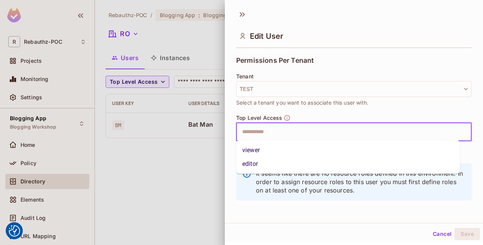
click at [270, 131] on input "text" at bounding box center [347, 131] width 219 height 15
click at [259, 147] on li "viewer" at bounding box center [348, 150] width 224 height 14
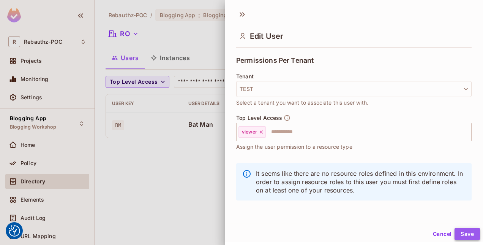
click at [467, 235] on button "Save" at bounding box center [467, 233] width 25 height 12
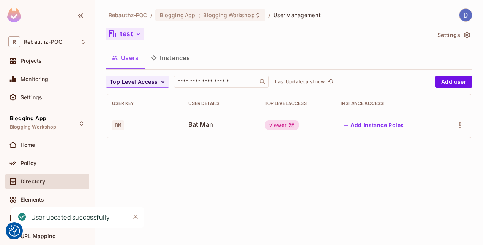
click at [141, 34] on icon "button" at bounding box center [138, 34] width 8 height 8
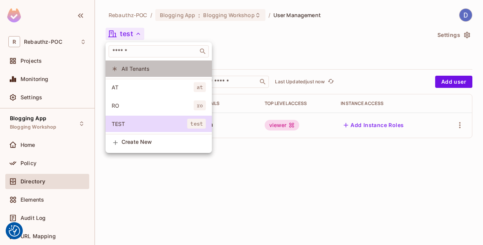
click at [139, 70] on span "All Tenants" at bounding box center [164, 68] width 84 height 7
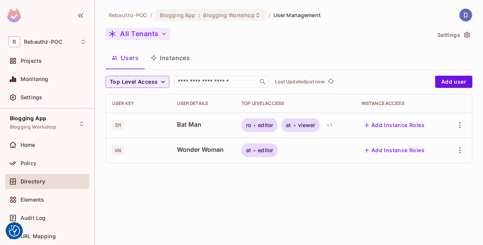
click at [288, 153] on div "at editor" at bounding box center [296, 150] width 108 height 14
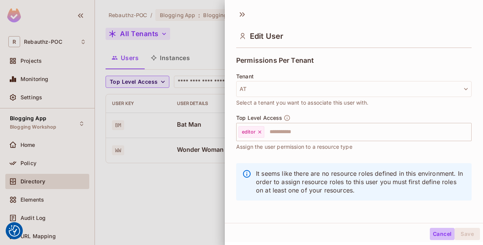
click at [434, 232] on button "Cancel" at bounding box center [442, 233] width 25 height 12
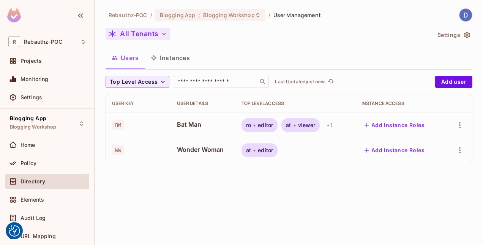
click at [351, 176] on div "Rebauthz-POC / Blogging App : Blogging Workshop / User Management All Tenants S…" at bounding box center [289, 122] width 388 height 245
click at [460, 124] on icon "button" at bounding box center [460, 125] width 2 height 6
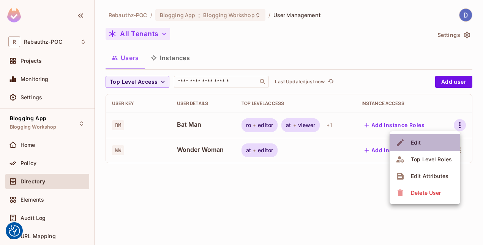
click at [438, 138] on li "Edit" at bounding box center [425, 142] width 71 height 17
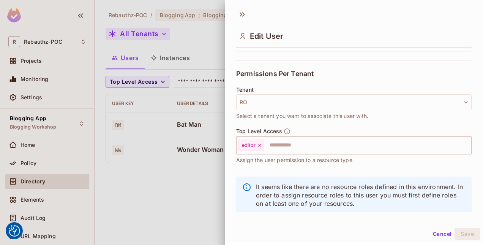
scroll to position [166, 0]
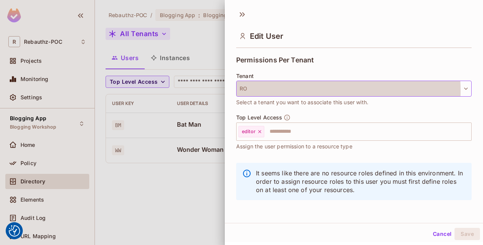
click at [277, 90] on button "RO" at bounding box center [353, 89] width 235 height 16
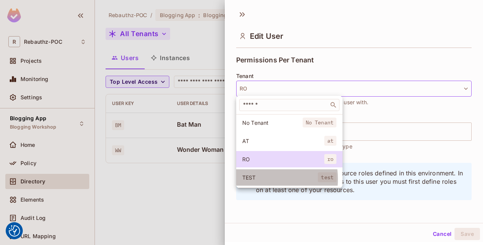
click at [260, 178] on span "TEST" at bounding box center [280, 177] width 76 height 7
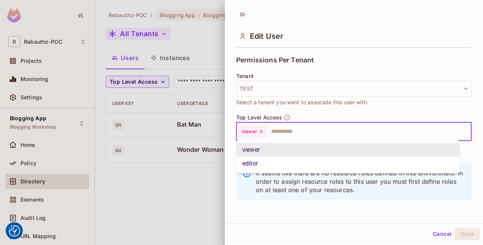
click at [282, 135] on input "text" at bounding box center [362, 131] width 190 height 15
click at [264, 148] on li "viewer" at bounding box center [348, 150] width 224 height 14
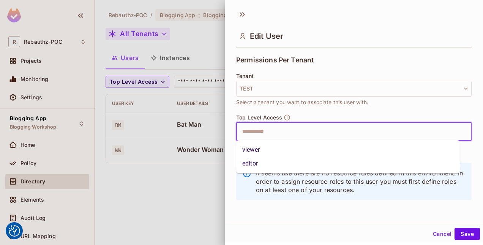
click at [279, 133] on input "text" at bounding box center [347, 131] width 219 height 15
click at [262, 148] on li "viewer" at bounding box center [348, 150] width 224 height 14
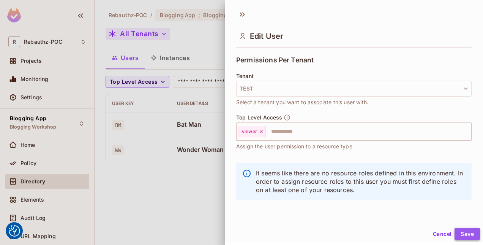
click at [463, 232] on button "Save" at bounding box center [467, 233] width 25 height 12
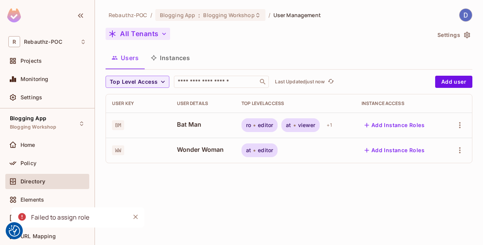
click at [374, 189] on div "Rebauthz-POC / Blogging App : Blogging Workshop / User Management All Tenants S…" at bounding box center [289, 122] width 388 height 245
click at [330, 181] on div "Rebauthz-POC / Blogging App : Blogging Workshop / User Management All Tenants S…" at bounding box center [289, 122] width 388 height 245
click at [132, 33] on button "All Tenants" at bounding box center [138, 34] width 65 height 12
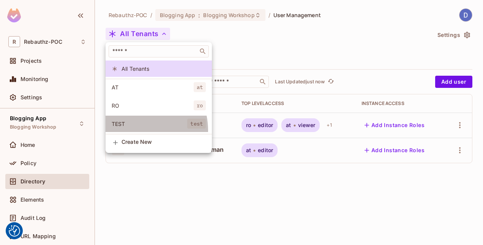
click at [132, 130] on li "TEST test" at bounding box center [159, 123] width 106 height 16
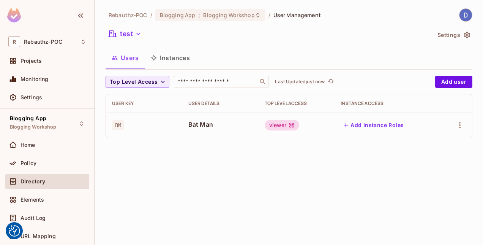
click at [136, 31] on icon "button" at bounding box center [138, 34] width 8 height 8
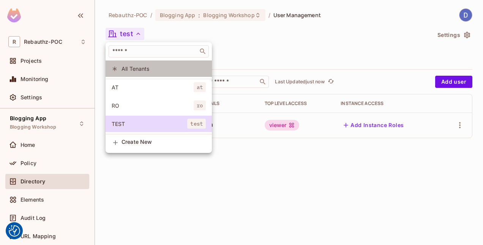
click at [134, 73] on li "All Tenants" at bounding box center [159, 68] width 106 height 16
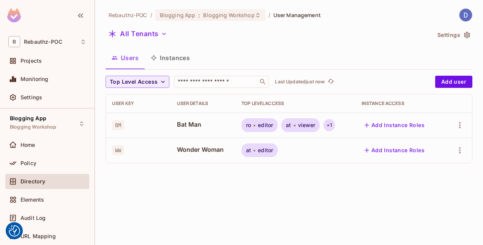
click at [330, 126] on div "+ 1" at bounding box center [329, 125] width 11 height 12
click at [343, 150] on span "test" at bounding box center [343, 151] width 10 height 6
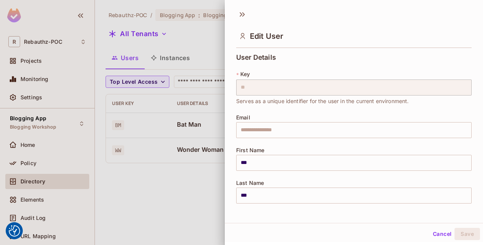
click at [211, 180] on div at bounding box center [241, 122] width 483 height 245
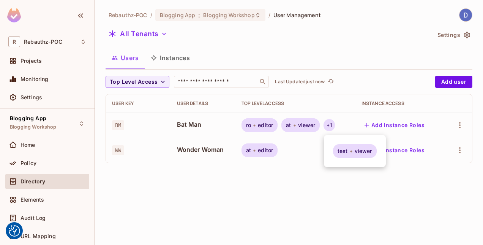
click at [430, 184] on div at bounding box center [241, 122] width 483 height 245
click at [457, 123] on icon "button" at bounding box center [459, 124] width 9 height 9
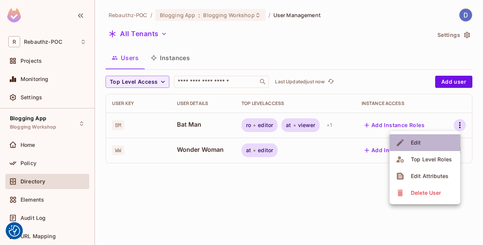
click at [450, 144] on li "Edit" at bounding box center [425, 142] width 71 height 17
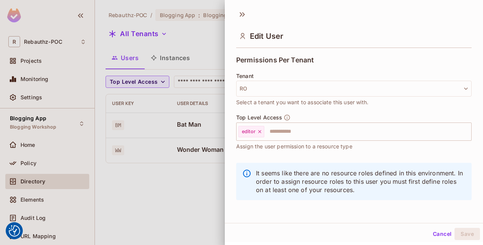
scroll to position [1, 0]
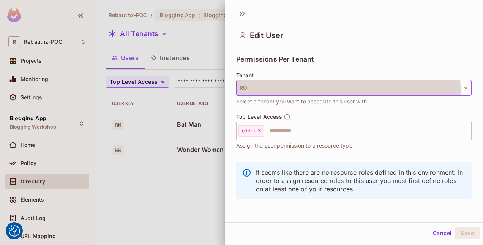
click at [324, 90] on button "RO" at bounding box center [353, 88] width 235 height 16
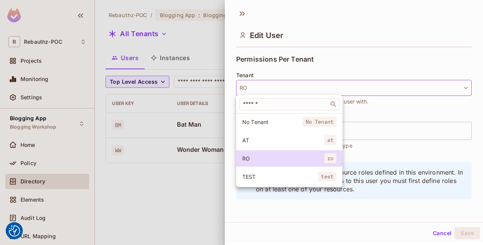
click at [262, 173] on span "TEST" at bounding box center [280, 176] width 76 height 7
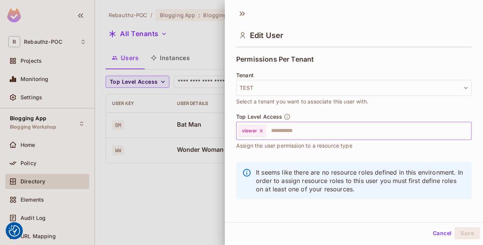
click at [262, 130] on icon at bounding box center [261, 130] width 5 height 5
click at [463, 233] on button "Save" at bounding box center [467, 233] width 25 height 12
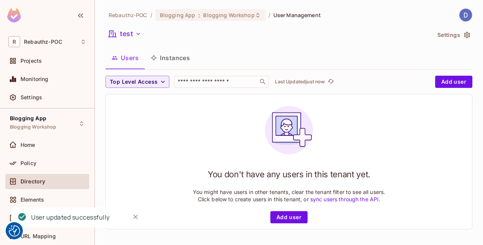
click at [135, 36] on icon "button" at bounding box center [138, 34] width 8 height 8
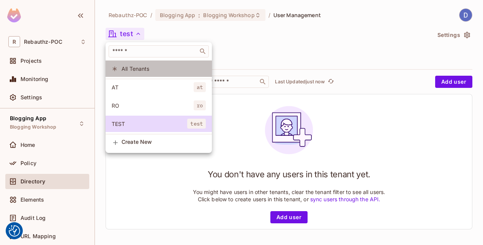
click at [140, 72] on span "All Tenants" at bounding box center [164, 68] width 84 height 7
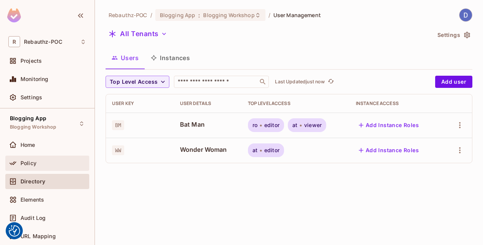
click at [43, 160] on div "Policy" at bounding box center [54, 163] width 66 height 6
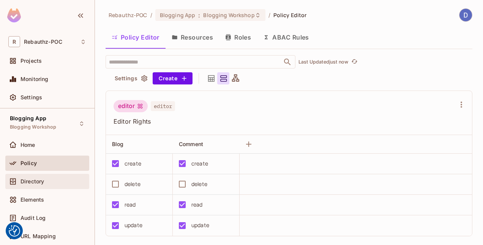
click at [71, 175] on div "Directory" at bounding box center [47, 181] width 84 height 15
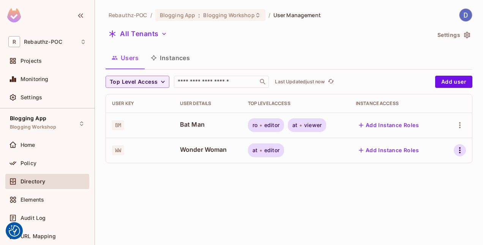
click at [461, 148] on icon "button" at bounding box center [459, 149] width 9 height 9
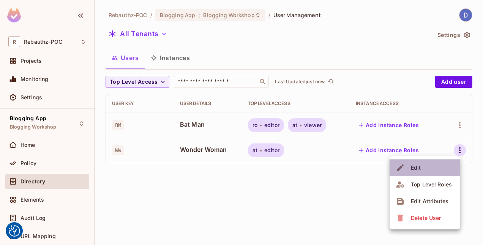
click at [449, 161] on li "Edit" at bounding box center [425, 167] width 71 height 17
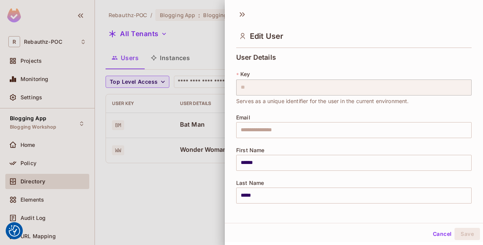
scroll to position [166, 0]
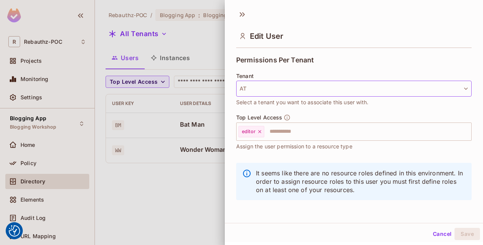
click at [403, 91] on button "AT" at bounding box center [353, 89] width 235 height 16
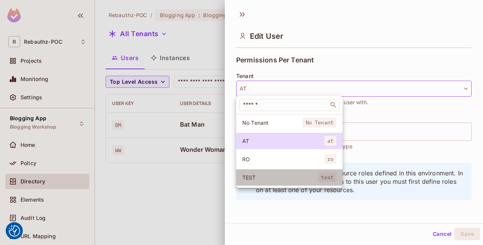
click at [292, 170] on li "TEST test" at bounding box center [289, 177] width 106 height 16
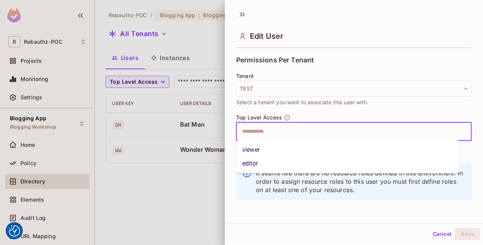
click at [286, 133] on input "text" at bounding box center [347, 131] width 219 height 15
click at [276, 150] on li "viewer" at bounding box center [348, 150] width 224 height 14
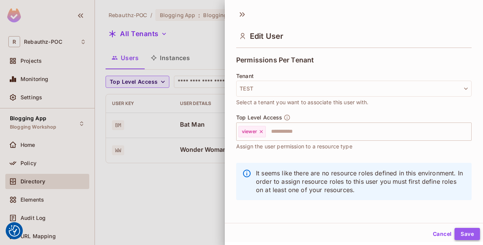
click at [458, 232] on button "Save" at bounding box center [467, 233] width 25 height 12
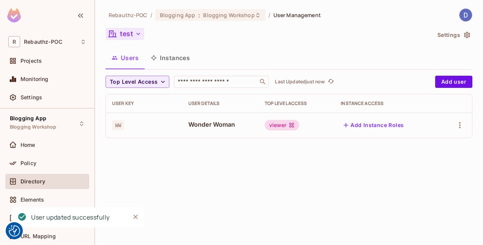
click at [131, 33] on button "test" at bounding box center [125, 34] width 39 height 12
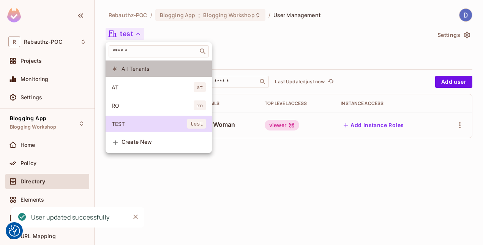
click at [130, 73] on li "All Tenants" at bounding box center [159, 68] width 106 height 16
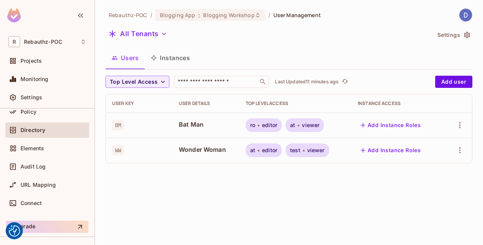
scroll to position [52, 0]
click at [458, 125] on icon "button" at bounding box center [459, 124] width 9 height 9
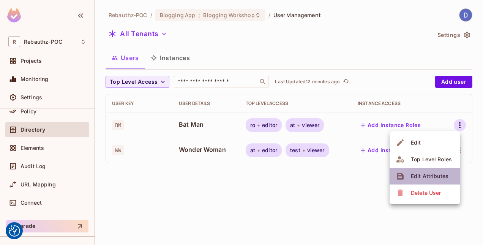
click at [434, 178] on div "Edit Attributes" at bounding box center [430, 176] width 38 height 8
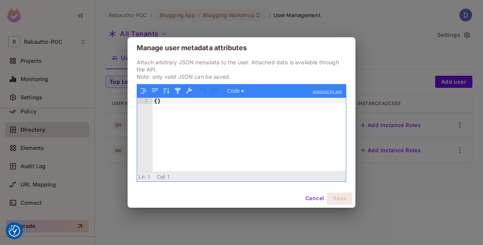
click at [316, 197] on button "Cancel" at bounding box center [314, 198] width 25 height 12
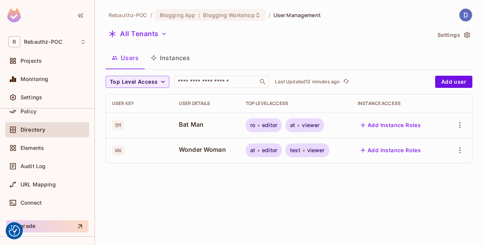
click at [42, 132] on div "Directory" at bounding box center [47, 129] width 78 height 9
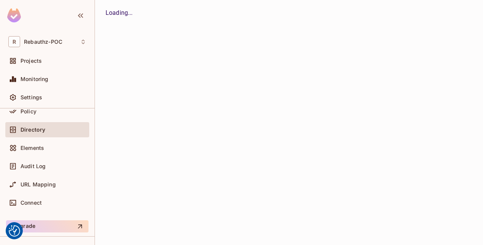
scroll to position [7, 0]
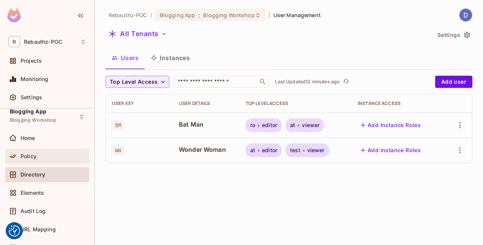
click at [37, 150] on div "Policy" at bounding box center [47, 155] width 84 height 15
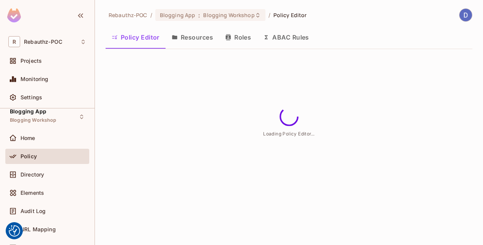
click at [197, 37] on button "Resources" at bounding box center [193, 37] width 54 height 19
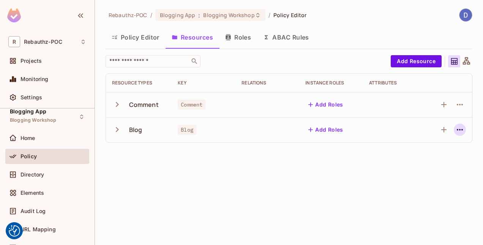
click at [461, 131] on icon "button" at bounding box center [459, 129] width 9 height 9
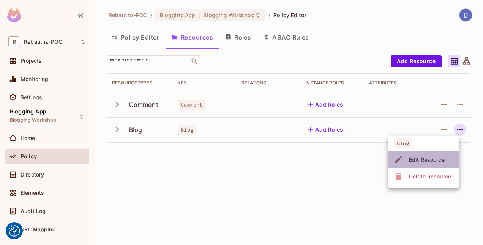
click at [436, 161] on div "Edit Resource" at bounding box center [427, 160] width 36 height 8
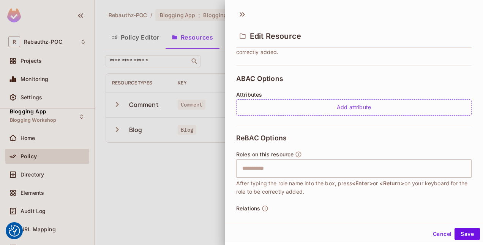
scroll to position [147, 0]
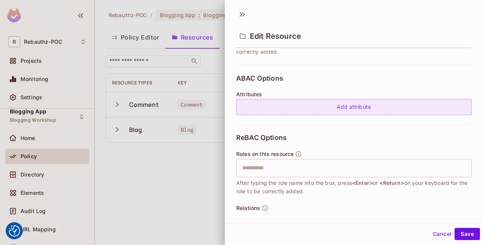
click at [359, 108] on div "Add attribute" at bounding box center [353, 107] width 235 height 16
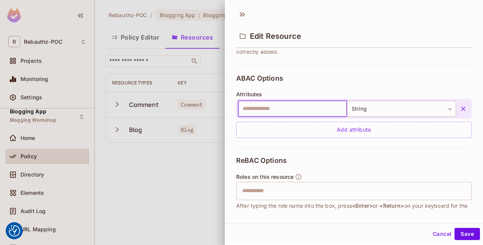
click at [297, 107] on input "text" at bounding box center [292, 109] width 109 height 16
type input "*"
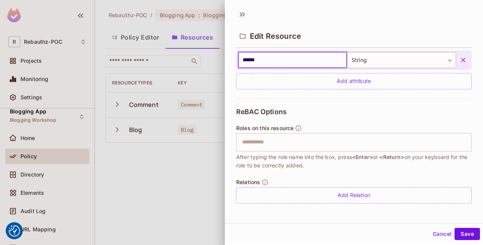
scroll to position [147, 0]
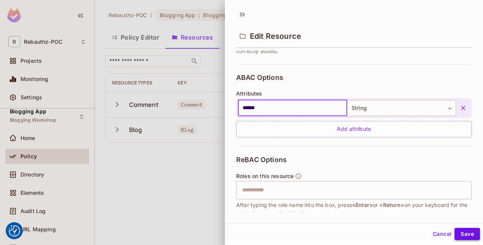
type input "******"
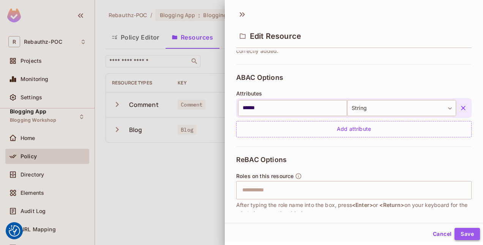
click at [460, 228] on button "Save" at bounding box center [467, 233] width 25 height 12
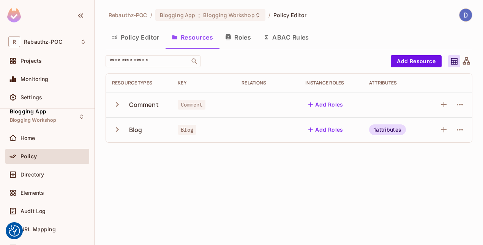
click at [289, 35] on button "ABAC Rules" at bounding box center [286, 37] width 58 height 19
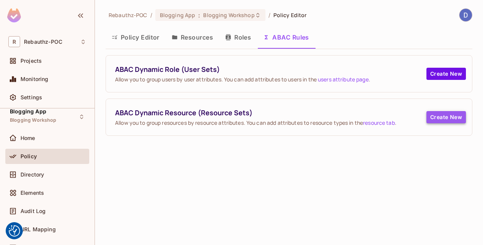
click at [442, 117] on button "Create New" at bounding box center [445, 117] width 39 height 12
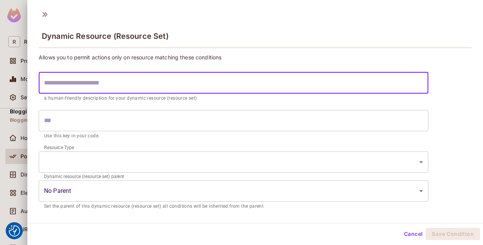
click at [120, 89] on input "text" at bounding box center [234, 82] width 390 height 21
type input "*"
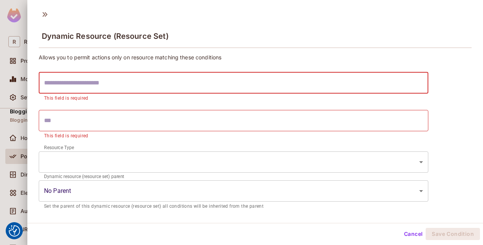
type input "*"
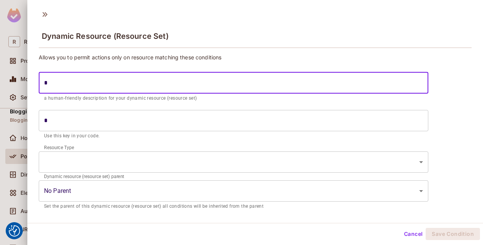
type input "**"
type input "***"
type input "*****"
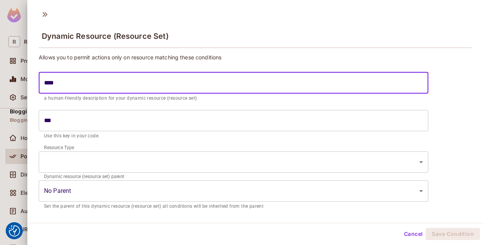
type input "*****"
type input "******"
type input "*******"
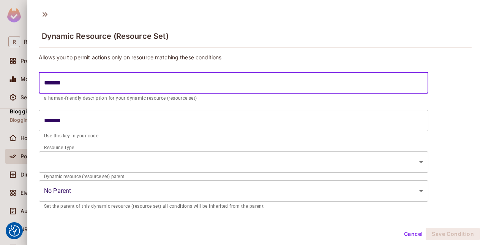
type input "********"
type input "*********"
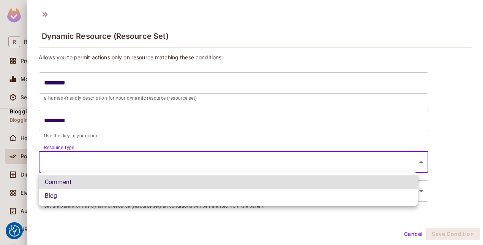
click at [93, 159] on body "We use cookies to enhance your browsing experience, serve personalized ads or c…" at bounding box center [241, 122] width 483 height 245
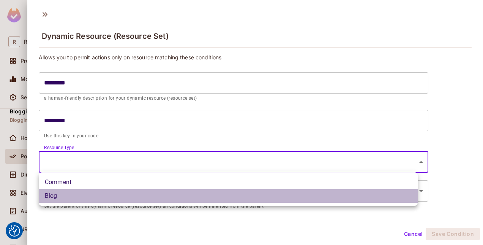
click at [73, 195] on li "Blog" at bounding box center [228, 196] width 379 height 14
type input "****"
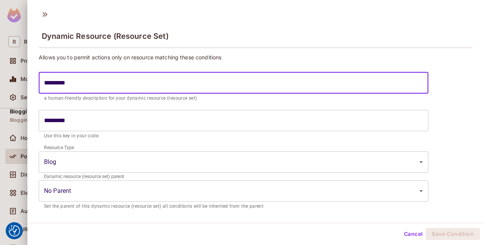
click at [45, 84] on input "*********" at bounding box center [234, 82] width 390 height 21
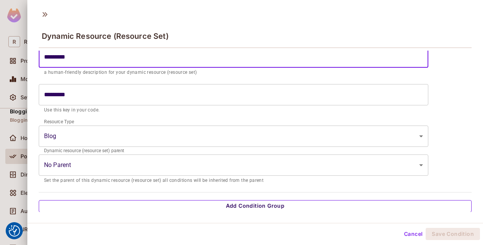
click at [234, 205] on button "Add Condition Group" at bounding box center [255, 206] width 433 height 12
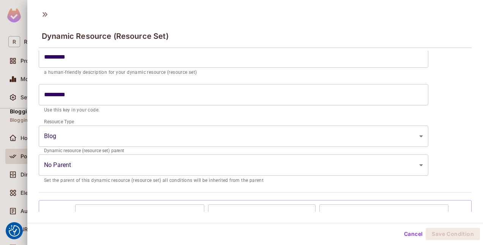
scroll to position [76, 0]
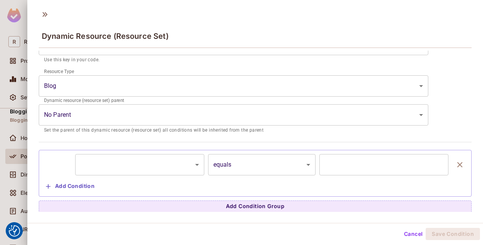
click at [192, 165] on body "We use cookies to enhance your browsing experience, serve personalized ads or c…" at bounding box center [241, 122] width 483 height 245
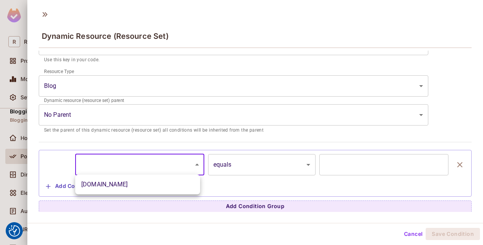
click at [186, 179] on li "[DOMAIN_NAME]" at bounding box center [137, 184] width 125 height 14
type input "**********"
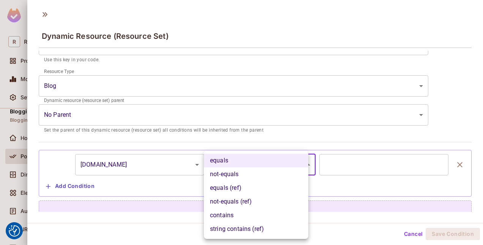
click at [304, 162] on body "We use cookies to enhance your browsing experience, serve personalized ads or c…" at bounding box center [241, 122] width 483 height 245
click at [304, 162] on li "equals" at bounding box center [256, 160] width 104 height 14
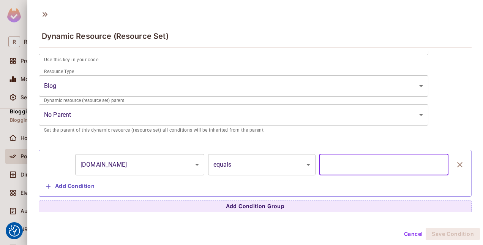
click at [422, 169] on input "text" at bounding box center [383, 164] width 129 height 21
click at [303, 164] on body "We use cookies to enhance your browsing experience, serve personalized ads or c…" at bounding box center [241, 122] width 483 height 245
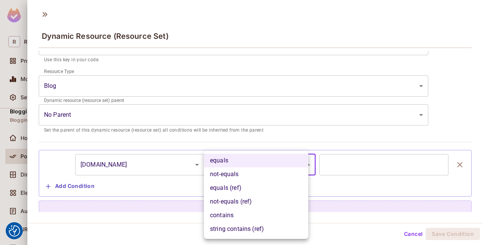
click at [283, 190] on li "equals (ref)" at bounding box center [256, 188] width 104 height 14
type input "**********"
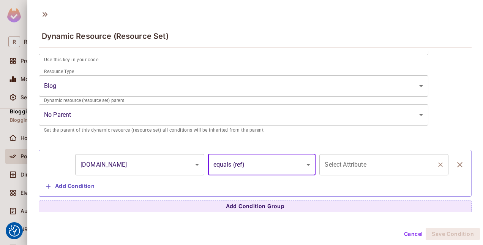
click at [381, 166] on input "Select Attribute" at bounding box center [378, 164] width 111 height 14
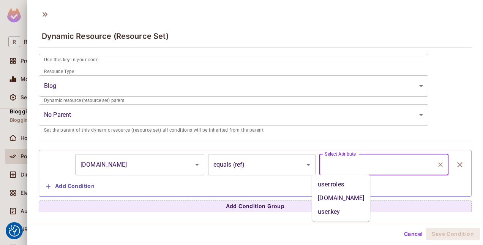
click at [343, 185] on li "user.roles" at bounding box center [341, 184] width 58 height 14
type input "**********"
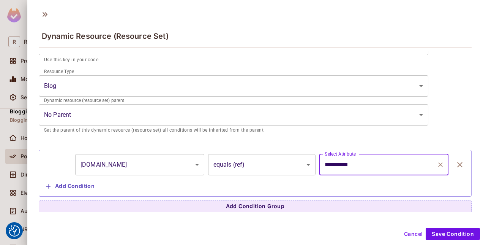
click at [437, 164] on icon "Clear" at bounding box center [441, 165] width 8 height 8
click at [415, 163] on input "Select Attribute" at bounding box center [378, 164] width 111 height 14
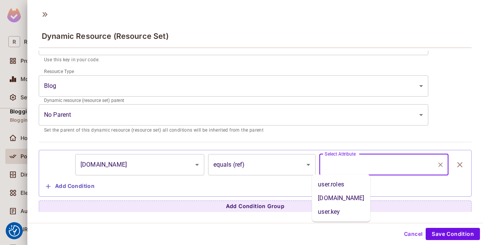
click at [342, 210] on li "user.key" at bounding box center [341, 212] width 58 height 14
type input "********"
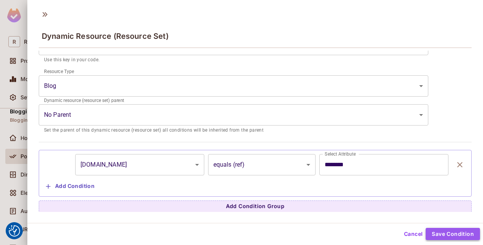
click at [444, 228] on button "Save Condition" at bounding box center [453, 233] width 54 height 12
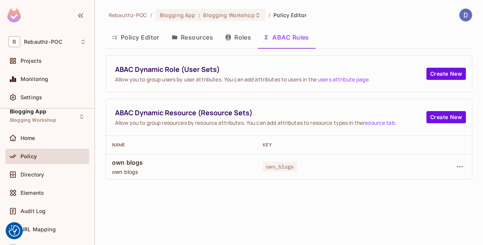
click at [189, 37] on button "Resources" at bounding box center [193, 37] width 54 height 19
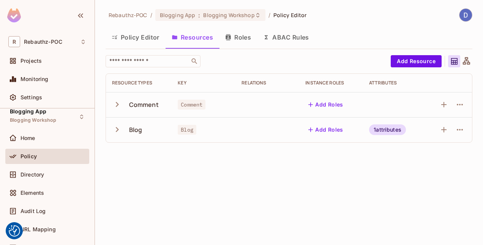
click at [145, 37] on button "Policy Editor" at bounding box center [136, 37] width 60 height 19
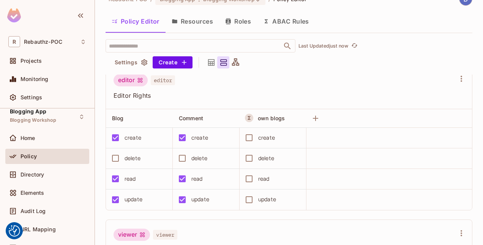
scroll to position [10, 0]
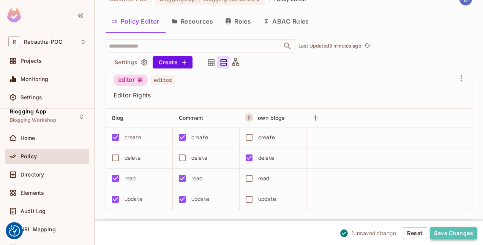
click at [458, 231] on button "Save Changes" at bounding box center [453, 233] width 47 height 12
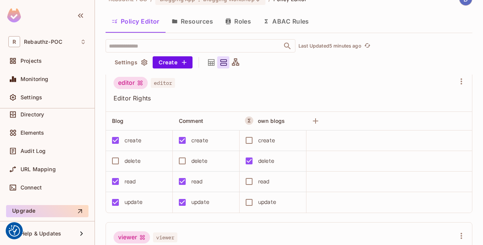
scroll to position [8, 0]
click at [243, 22] on button "Roles" at bounding box center [238, 21] width 38 height 19
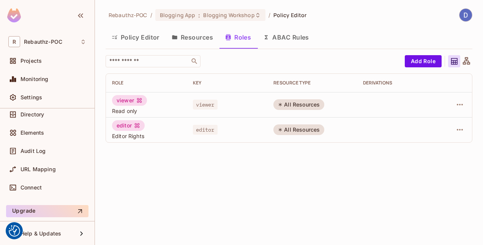
click at [199, 36] on button "Resources" at bounding box center [193, 37] width 54 height 19
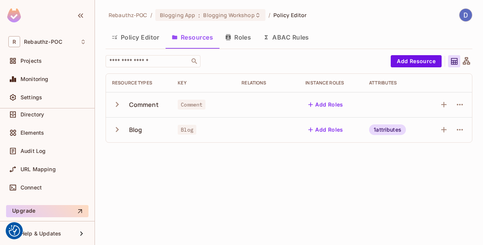
click at [155, 35] on button "Policy Editor" at bounding box center [136, 37] width 60 height 19
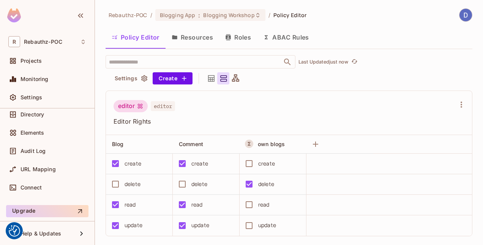
scroll to position [16, 0]
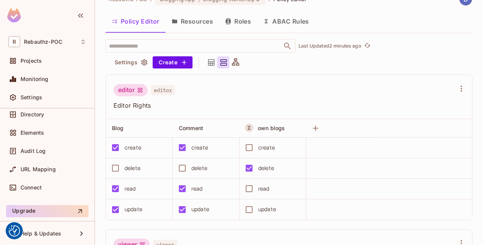
click at [241, 25] on button "Roles" at bounding box center [238, 21] width 38 height 19
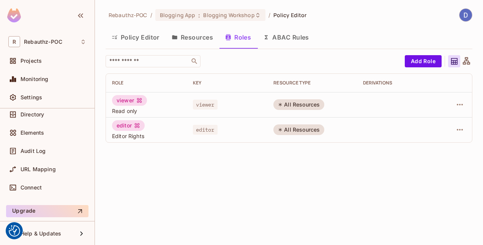
click at [243, 38] on button "Roles" at bounding box center [238, 37] width 38 height 19
click at [202, 38] on button "Resources" at bounding box center [193, 37] width 54 height 19
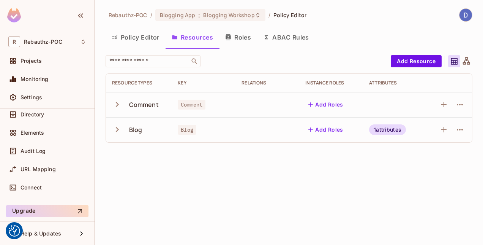
click at [126, 40] on button "Policy Editor" at bounding box center [136, 37] width 60 height 19
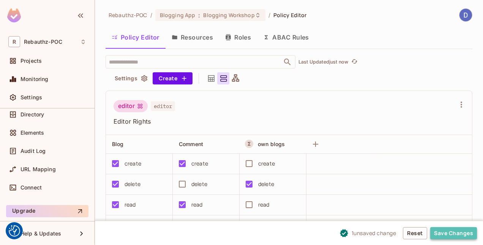
click at [458, 229] on button "Save Changes" at bounding box center [453, 233] width 47 height 12
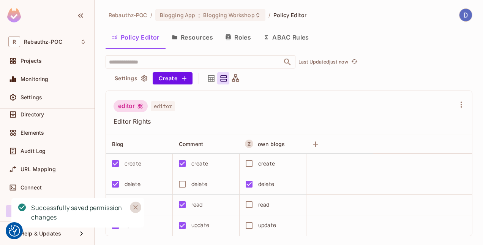
click at [134, 207] on icon "Close" at bounding box center [136, 207] width 8 height 8
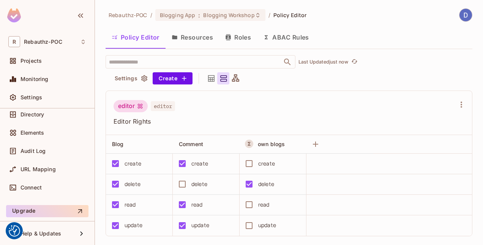
scroll to position [16, 0]
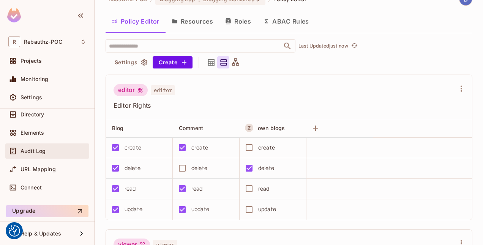
click at [49, 152] on div "Audit Log" at bounding box center [54, 151] width 66 height 6
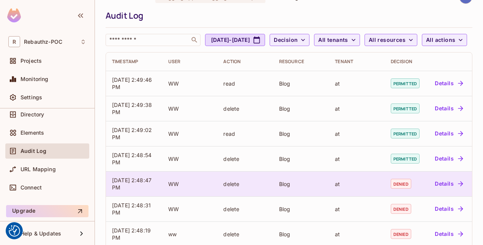
scroll to position [17, 0]
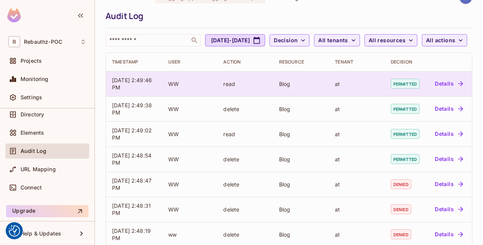
click at [457, 87] on icon "button" at bounding box center [461, 84] width 8 height 8
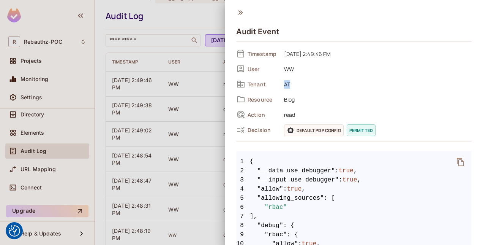
drag, startPoint x: 290, startPoint y: 84, endPoint x: 283, endPoint y: 83, distance: 7.3
click at [283, 83] on span "AT" at bounding box center [375, 83] width 191 height 9
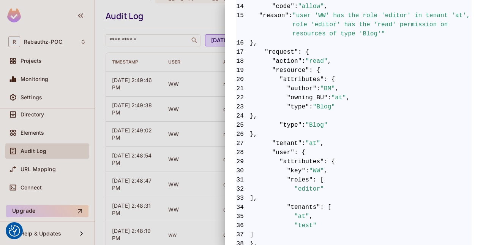
scroll to position [274, 0]
click at [29, 112] on div at bounding box center [241, 122] width 483 height 245
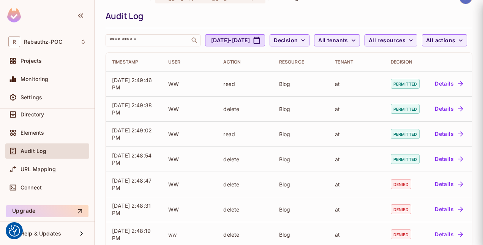
scroll to position [0, 0]
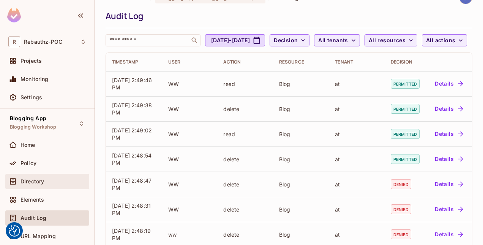
click at [34, 182] on span "Directory" at bounding box center [33, 181] width 24 height 6
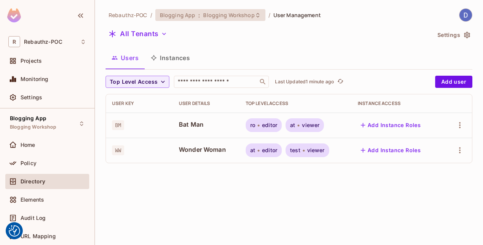
click at [248, 17] on span "Blogging Workshop" at bounding box center [228, 14] width 51 height 7
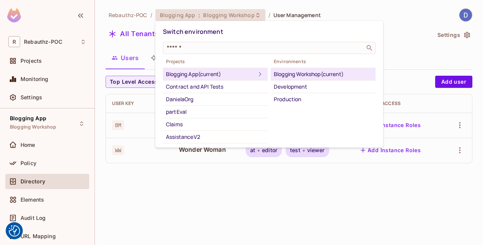
click at [248, 17] on div at bounding box center [241, 122] width 483 height 245
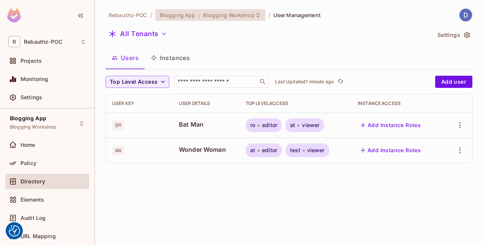
click at [257, 14] on div "Blogging App : Blogging Workshop" at bounding box center [210, 15] width 110 height 12
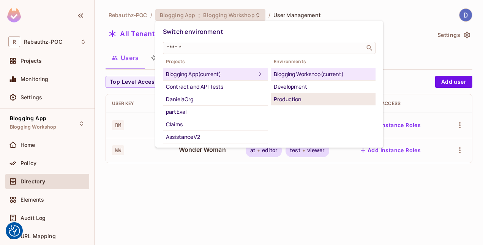
click at [288, 99] on div "Production" at bounding box center [323, 99] width 99 height 9
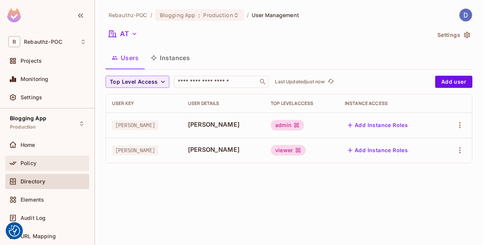
click at [35, 160] on span "Policy" at bounding box center [29, 163] width 16 height 6
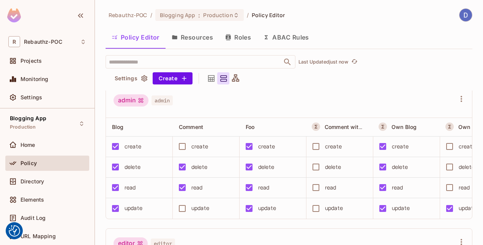
scroll to position [2, 0]
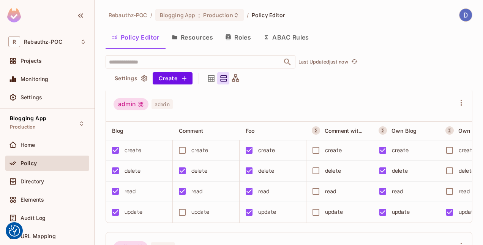
click at [286, 34] on button "ABAC Rules" at bounding box center [286, 37] width 58 height 19
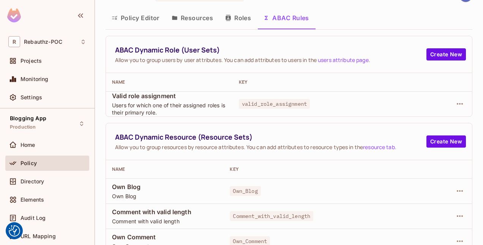
scroll to position [27, 0]
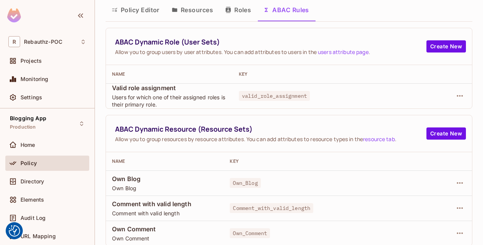
click at [232, 8] on button "Roles" at bounding box center [238, 9] width 38 height 19
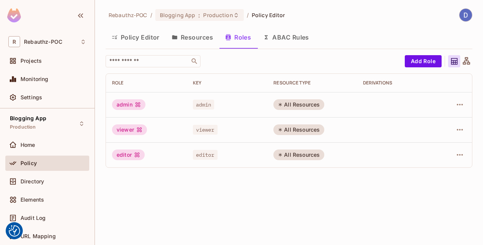
click at [275, 34] on button "ABAC Rules" at bounding box center [286, 37] width 58 height 19
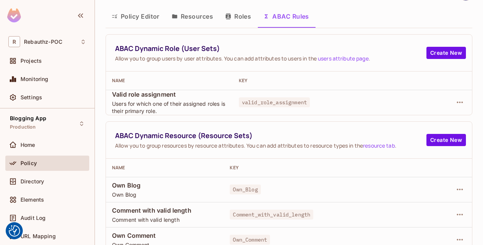
scroll to position [27, 0]
